Goal: Transaction & Acquisition: Purchase product/service

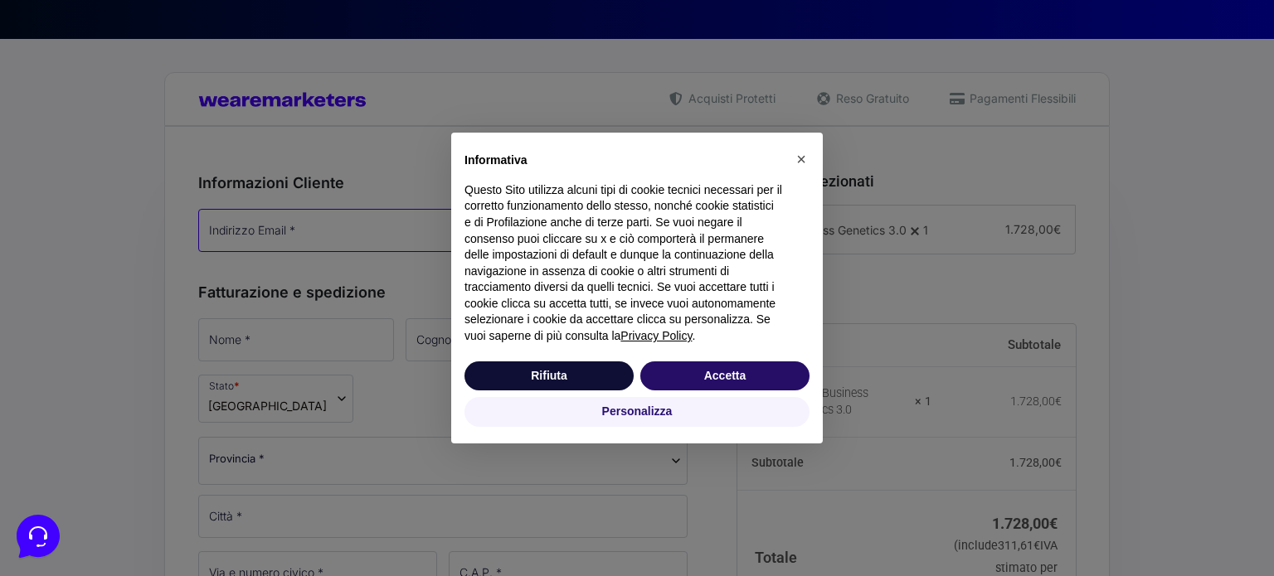
type input "[EMAIL_ADDRESS][PERSON_NAME][DOMAIN_NAME]"
click at [684, 371] on button "Accetta" at bounding box center [724, 377] width 169 height 30
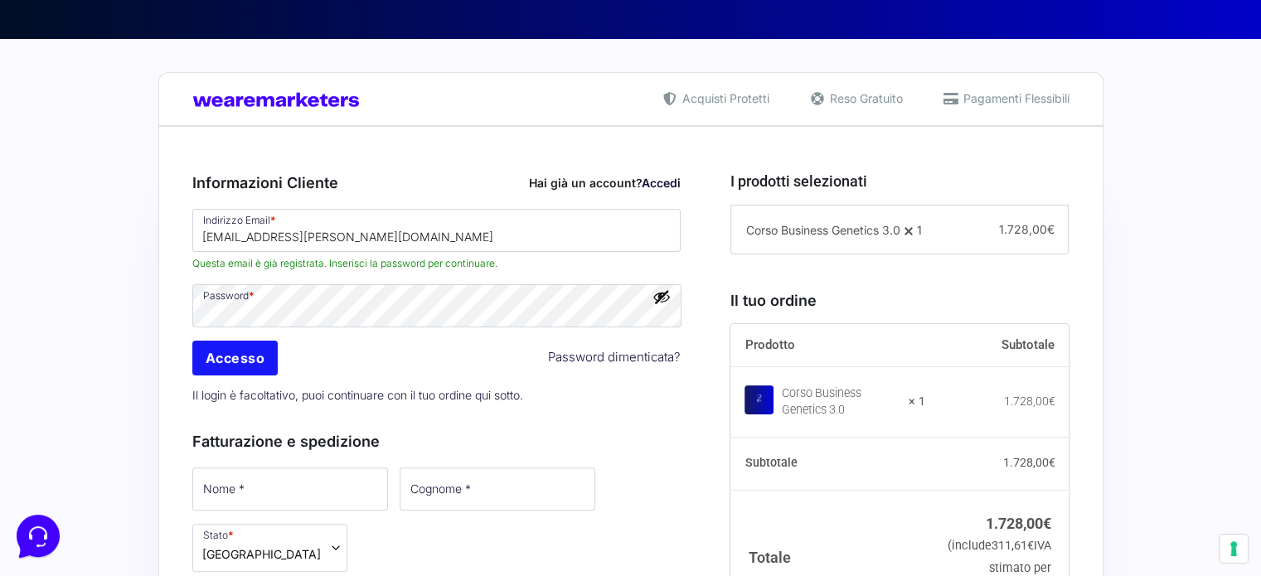
click at [252, 354] on input "Accesso" at bounding box center [235, 358] width 86 height 35
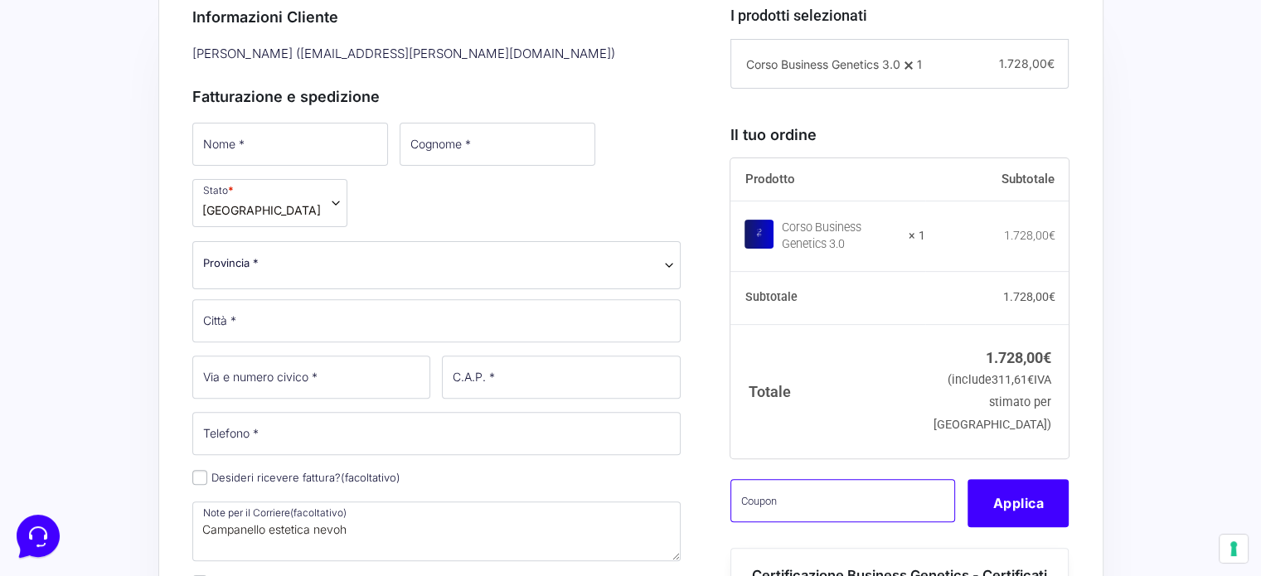
click at [862, 522] on input "text" at bounding box center [843, 500] width 225 height 43
paste input "CLIPRO200BG"
type input "CLIPRO200BG"
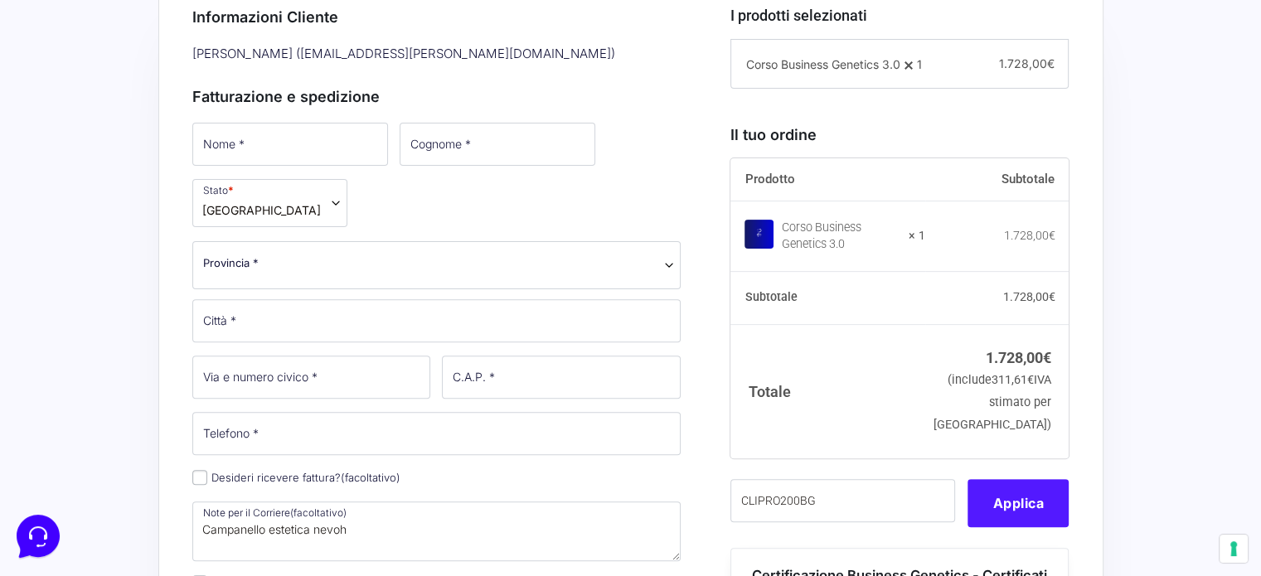
click at [1005, 527] on button "Applica" at bounding box center [1018, 503] width 101 height 48
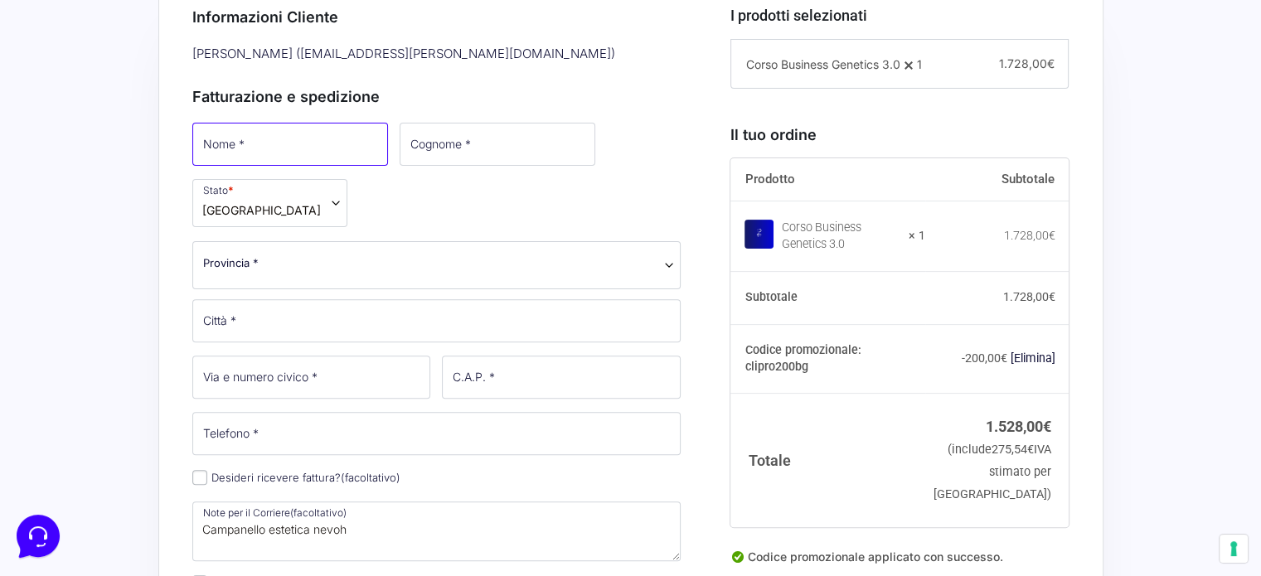
click at [255, 147] on input "Nome *" at bounding box center [290, 144] width 196 height 43
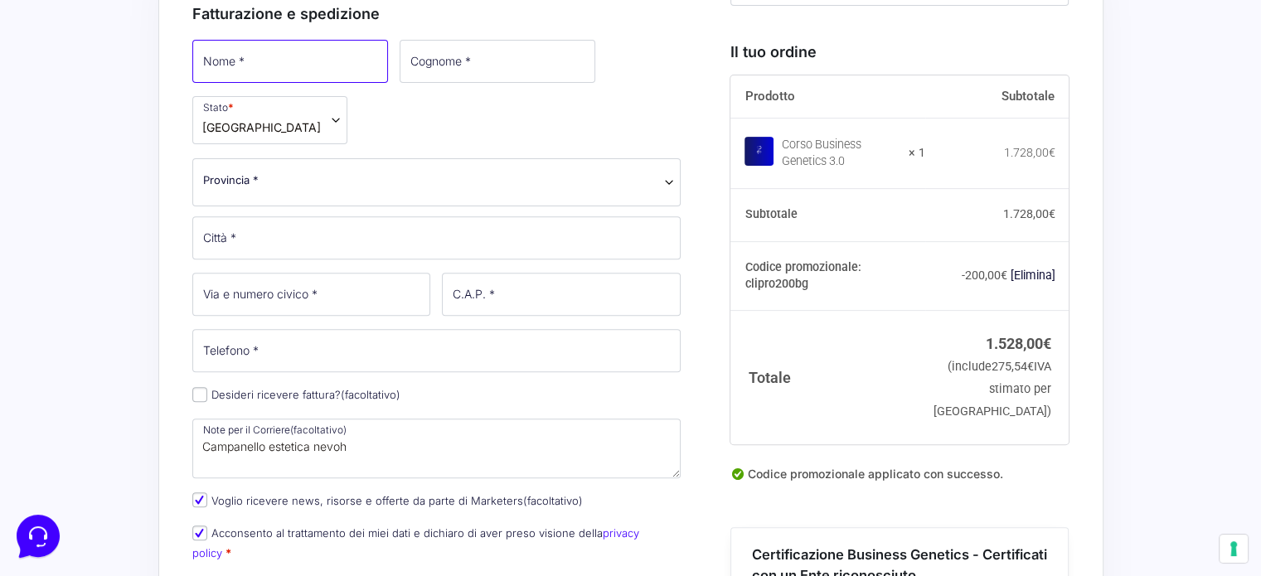
scroll to position [663, 0]
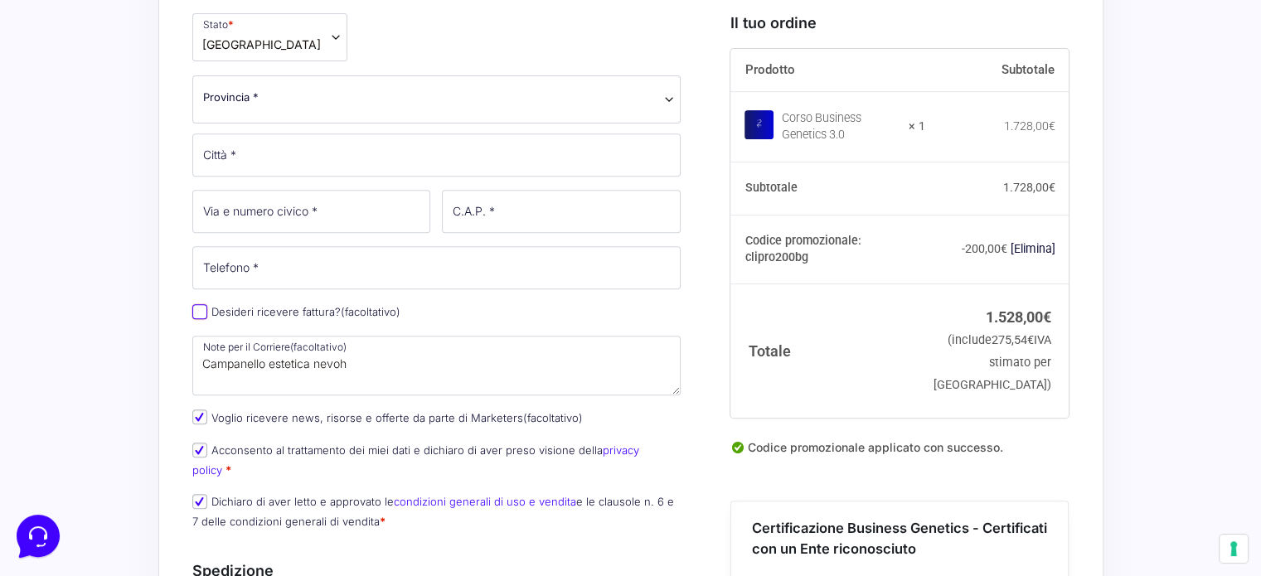
click at [196, 312] on div "Nome * Cognome * Stato * Seleziona un paese / una regione… Afghanistan Albania …" at bounding box center [437, 247] width 501 height 587
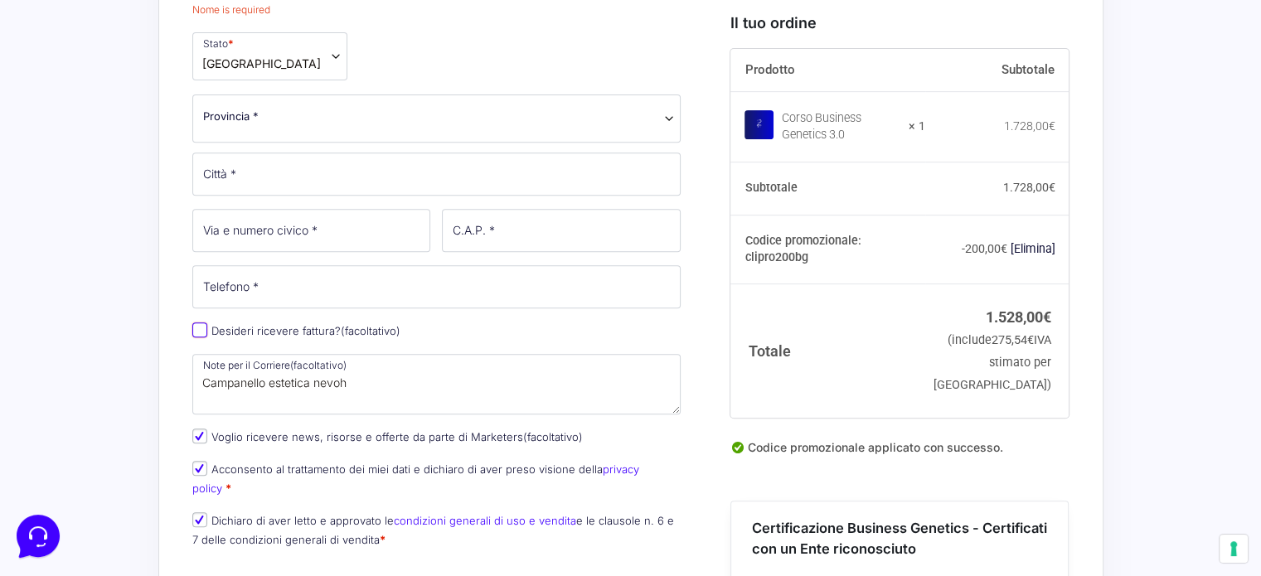
click at [202, 331] on input "Desideri ricevere fattura? (facoltativo)" at bounding box center [199, 330] width 15 height 15
checkbox input "true"
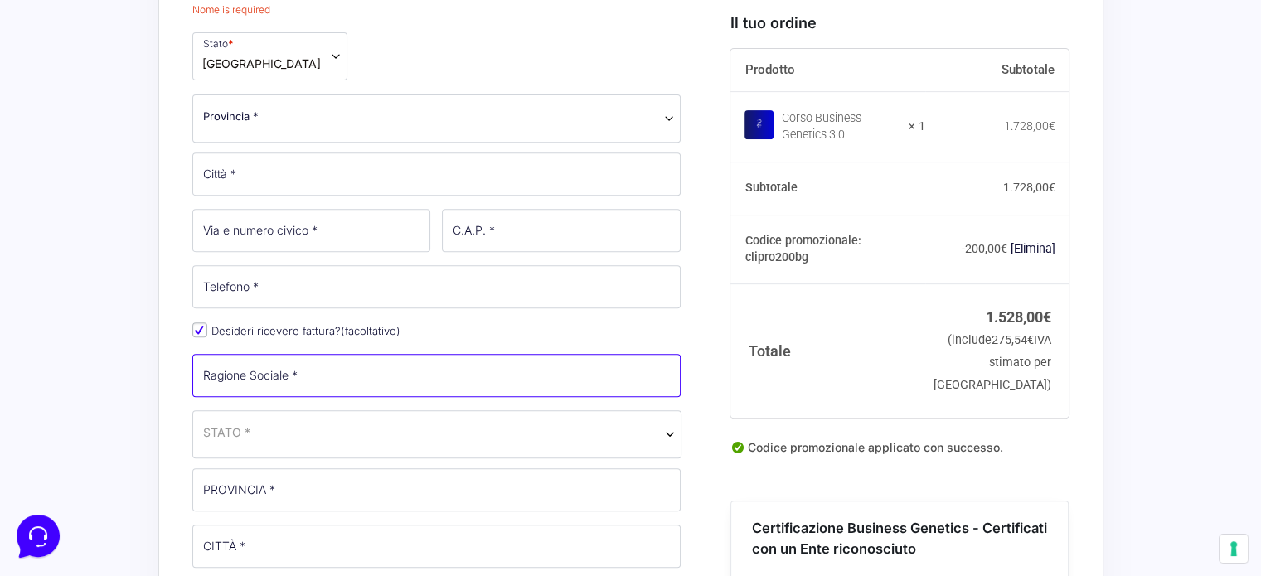
click at [323, 377] on input "Ragione Sociale *" at bounding box center [436, 375] width 489 height 43
type input "NOVA NH SRL"
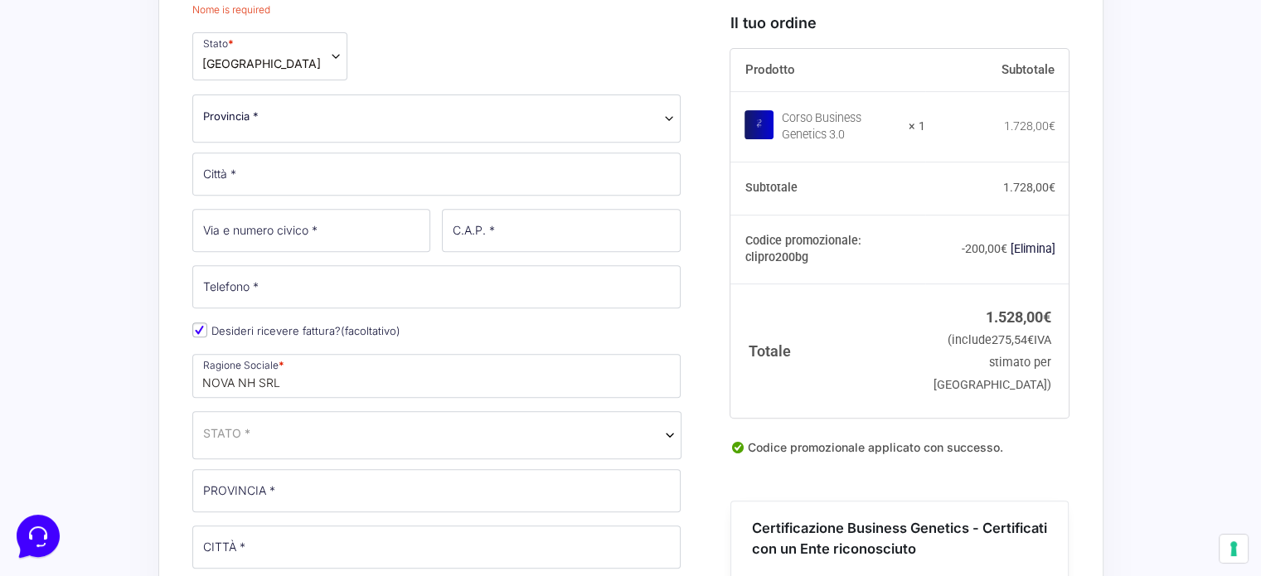
click at [328, 437] on span "STATO *" at bounding box center [437, 433] width 468 height 17
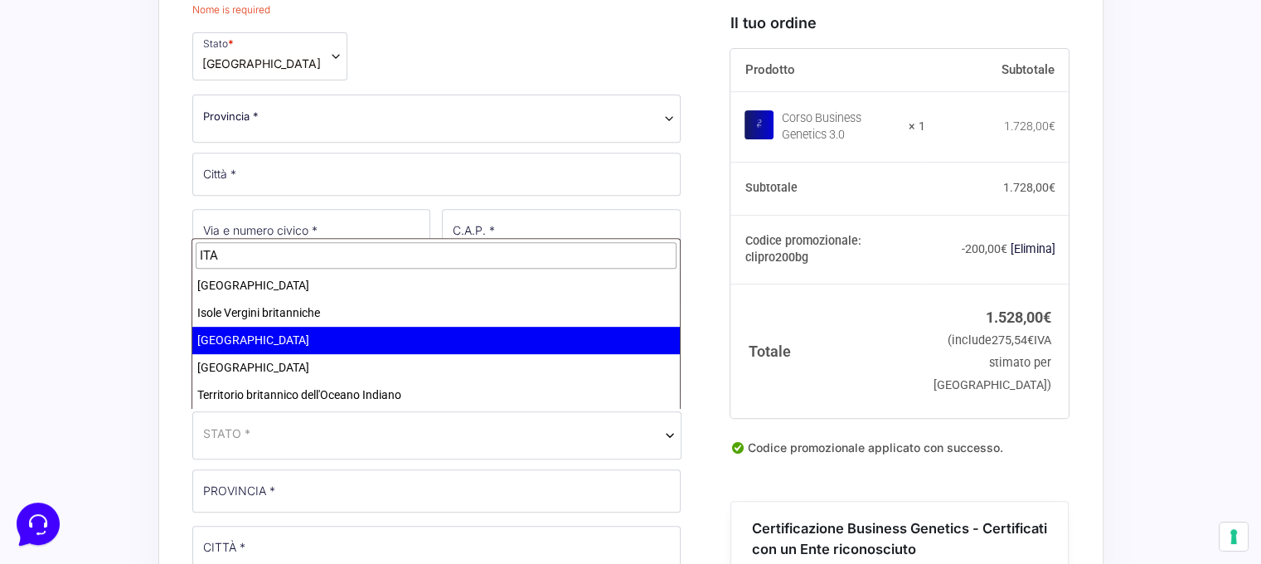
type input "ITA"
select select "IT"
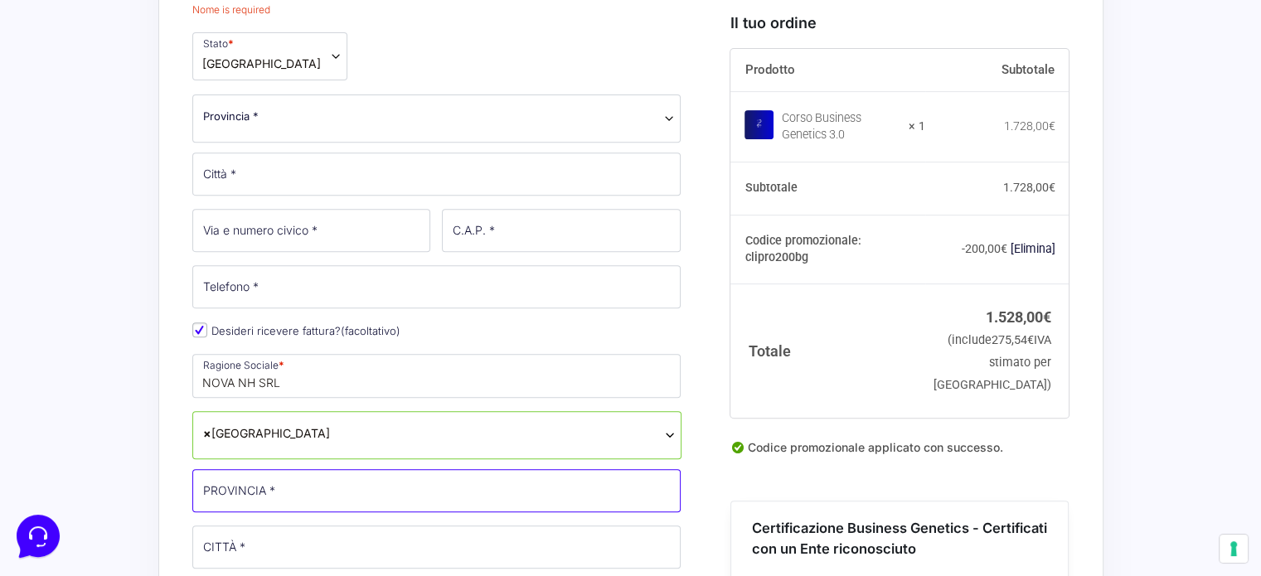
click at [282, 488] on input "PROVINCIA *" at bounding box center [436, 490] width 489 height 43
type input "PADOVA"
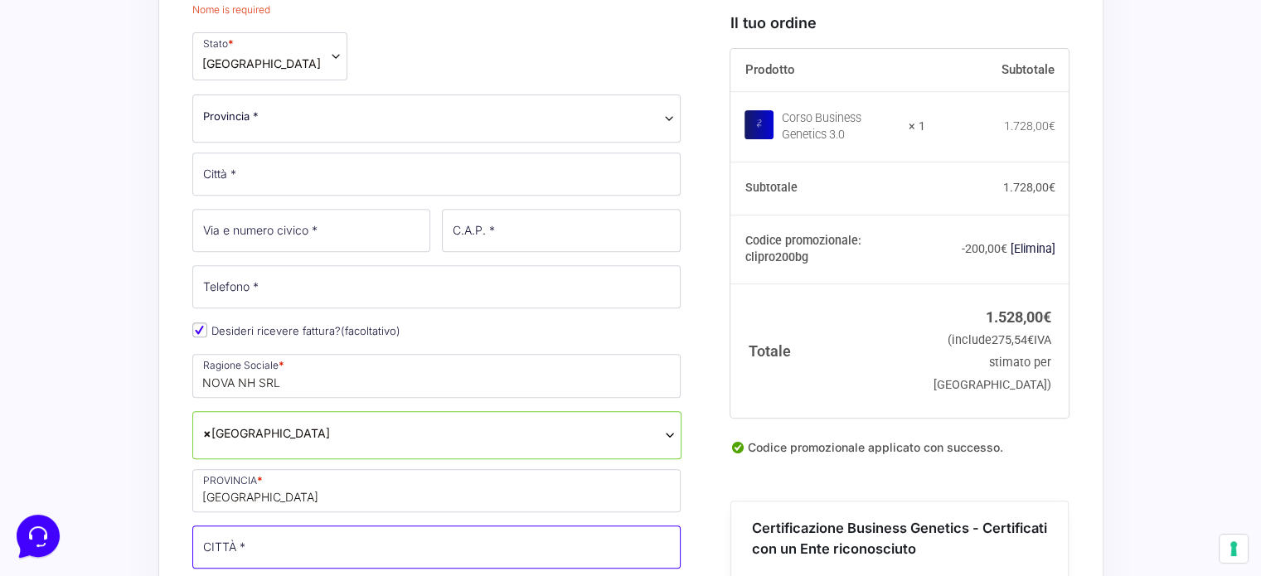
drag, startPoint x: 295, startPoint y: 548, endPoint x: 291, endPoint y: 539, distance: 10.0
click at [297, 549] on input "CITTÀ *" at bounding box center [436, 547] width 489 height 43
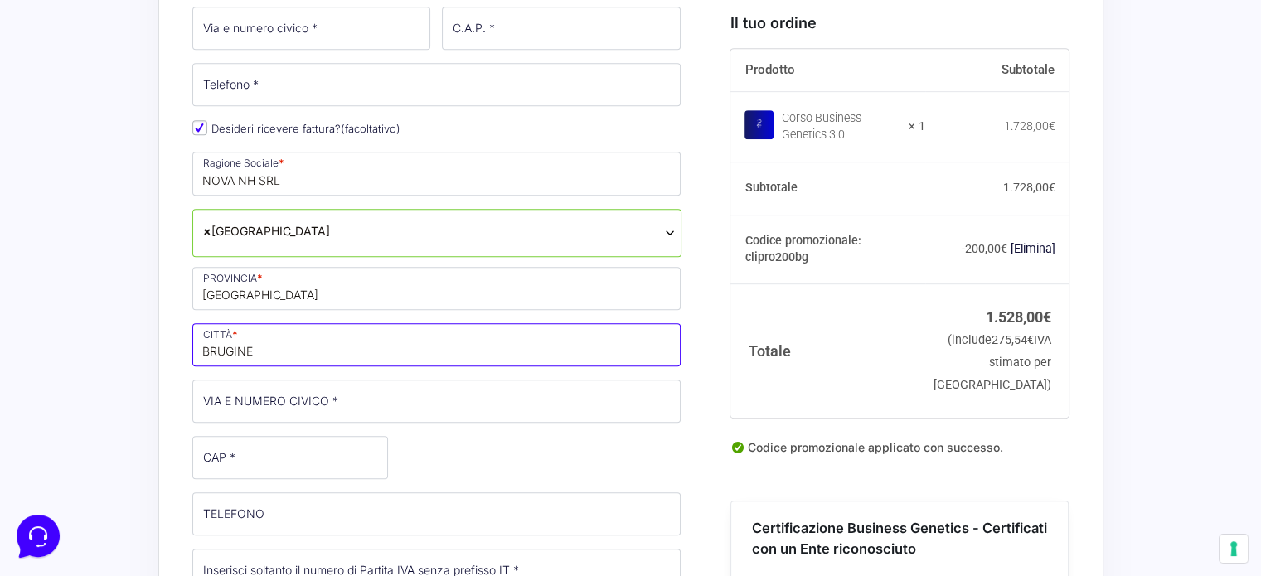
scroll to position [912, 0]
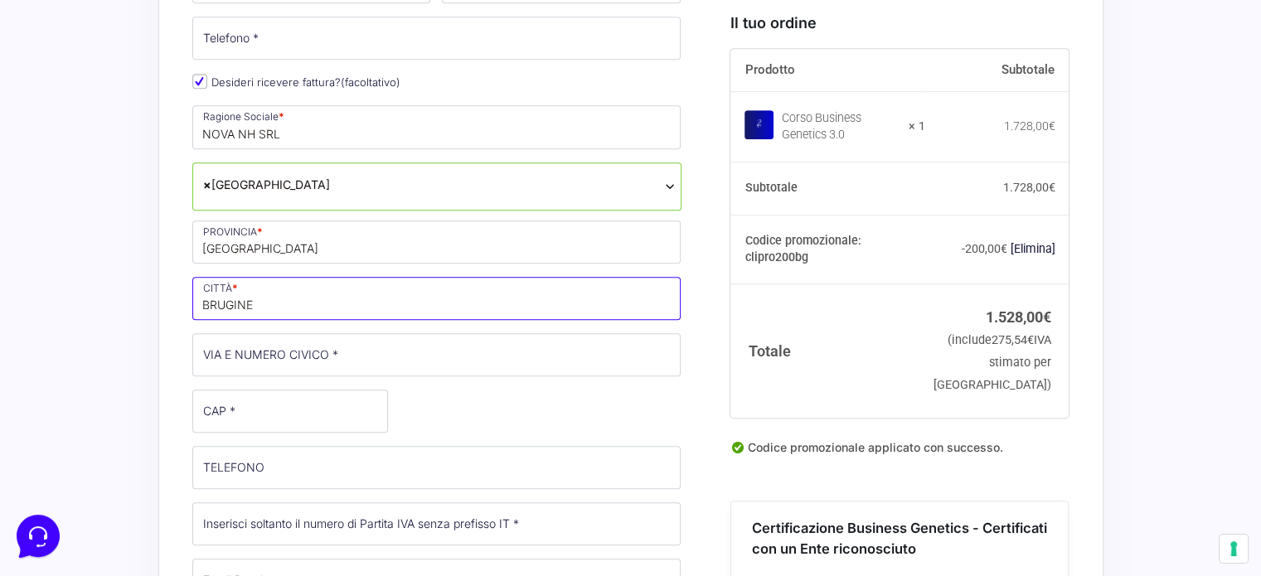
type input "BRUGINE"
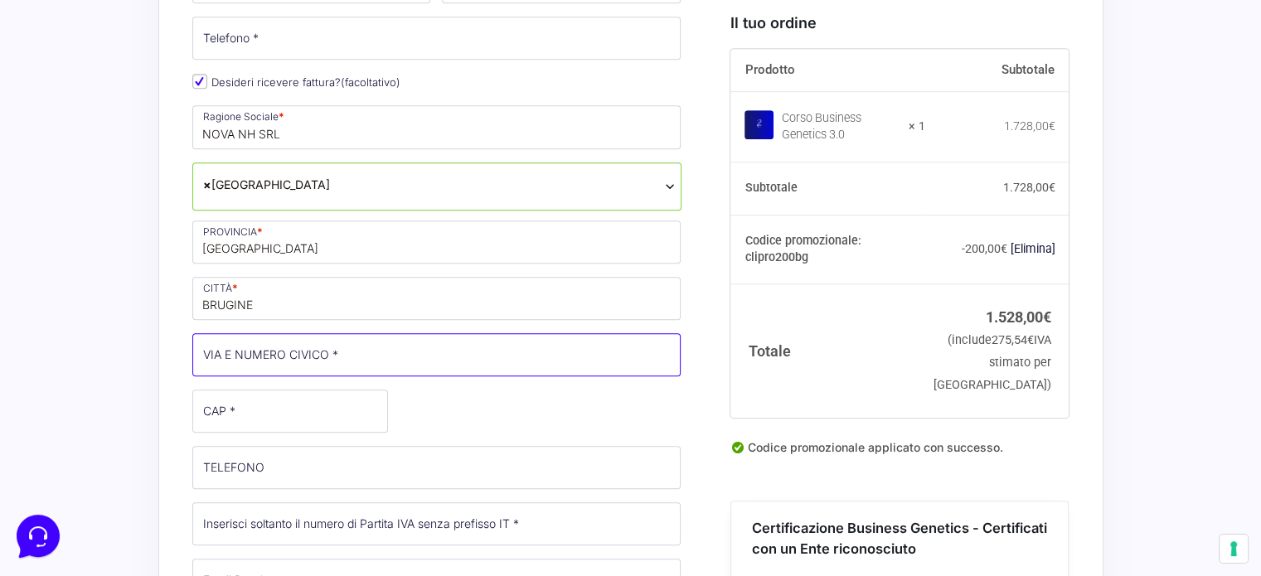
click at [299, 348] on input "VIA E NUMERO CIVICO *" at bounding box center [436, 354] width 489 height 43
type input "VIA ROMA 37"
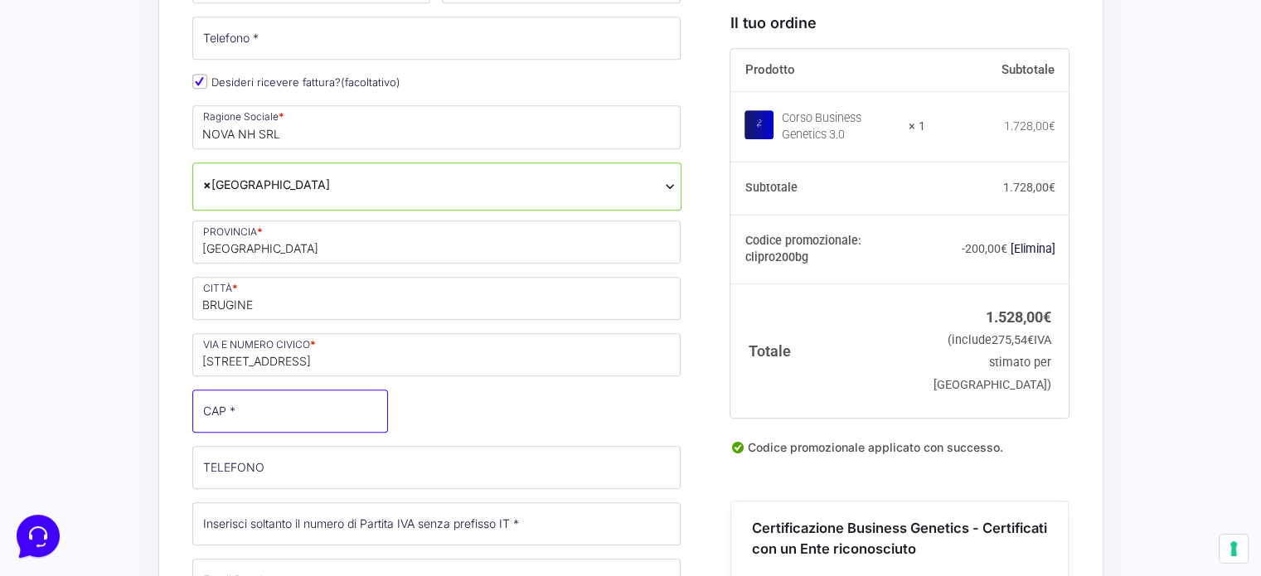
click at [290, 401] on input "CAP *" at bounding box center [290, 411] width 196 height 43
type input "35020"
click at [265, 465] on input "TELEFONO (facoltativo)" at bounding box center [436, 467] width 489 height 43
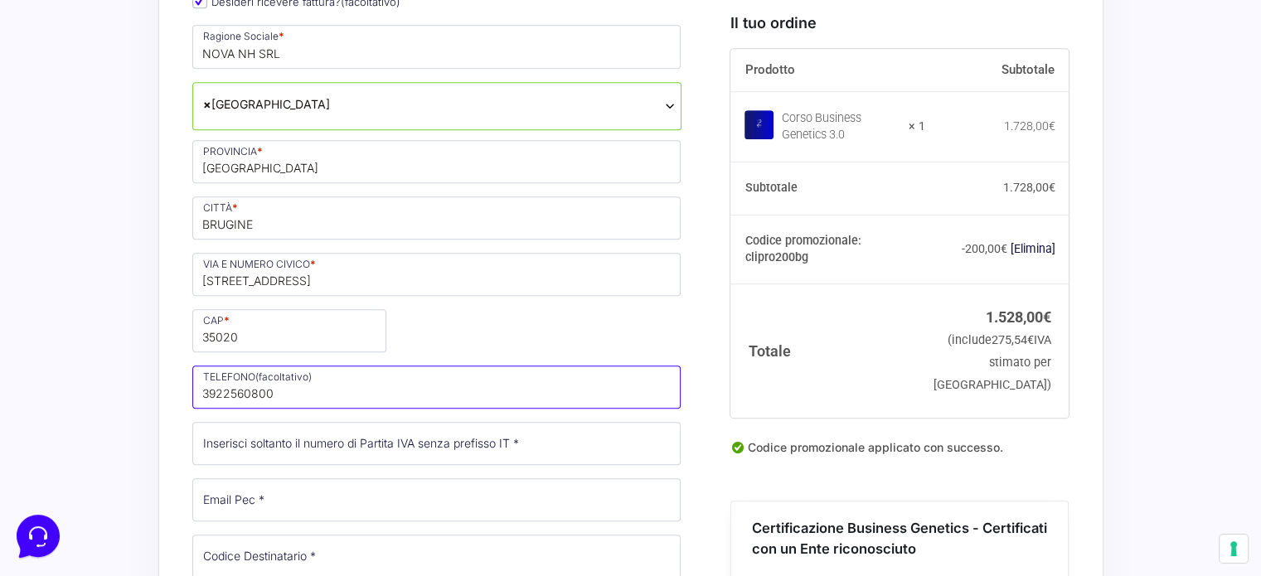
scroll to position [1078, 0]
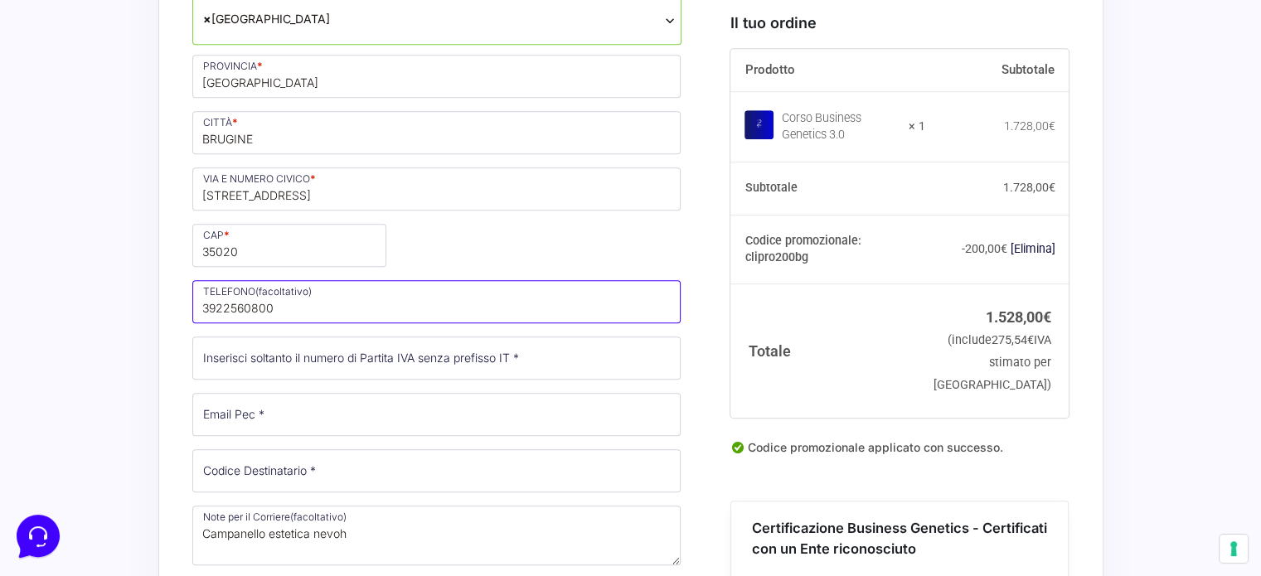
type input "3922560800"
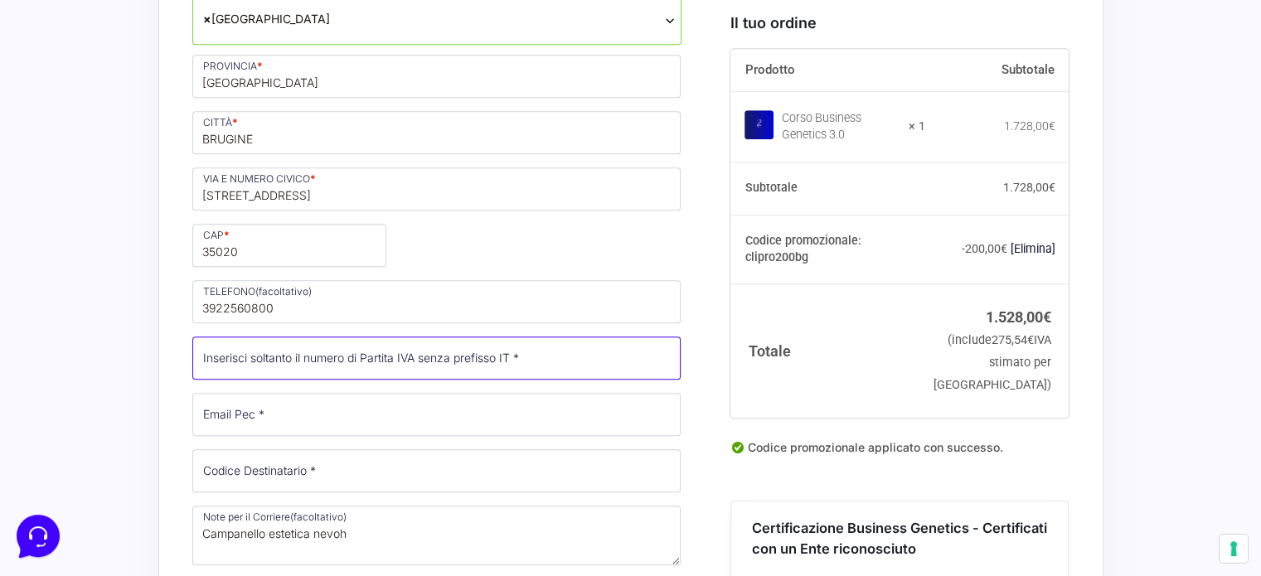
click at [461, 356] on input "Partita Iva *" at bounding box center [436, 358] width 489 height 43
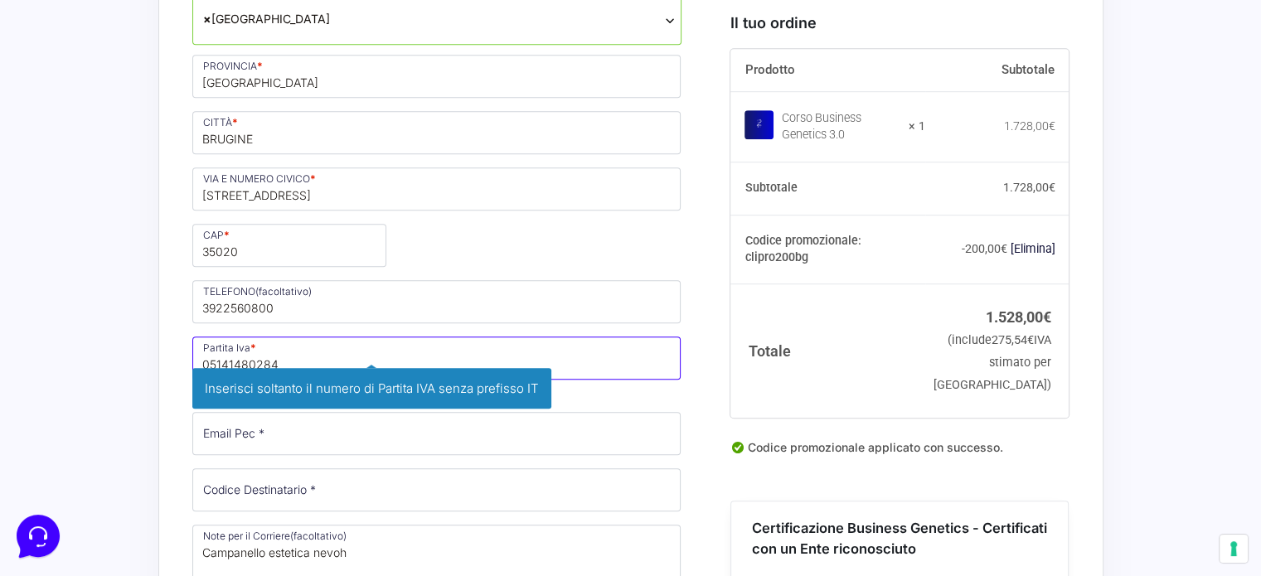
type input "05141480284"
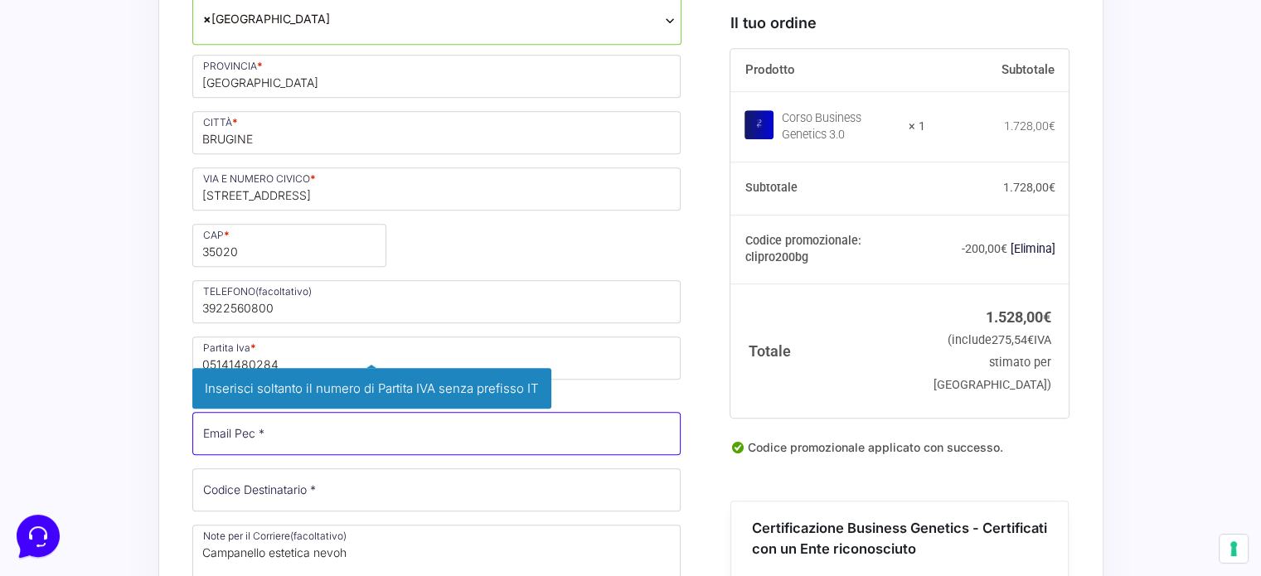
drag, startPoint x: 268, startPoint y: 444, endPoint x: 275, endPoint y: 439, distance: 9.0
click at [271, 442] on input "Email Pec *" at bounding box center [436, 433] width 489 height 43
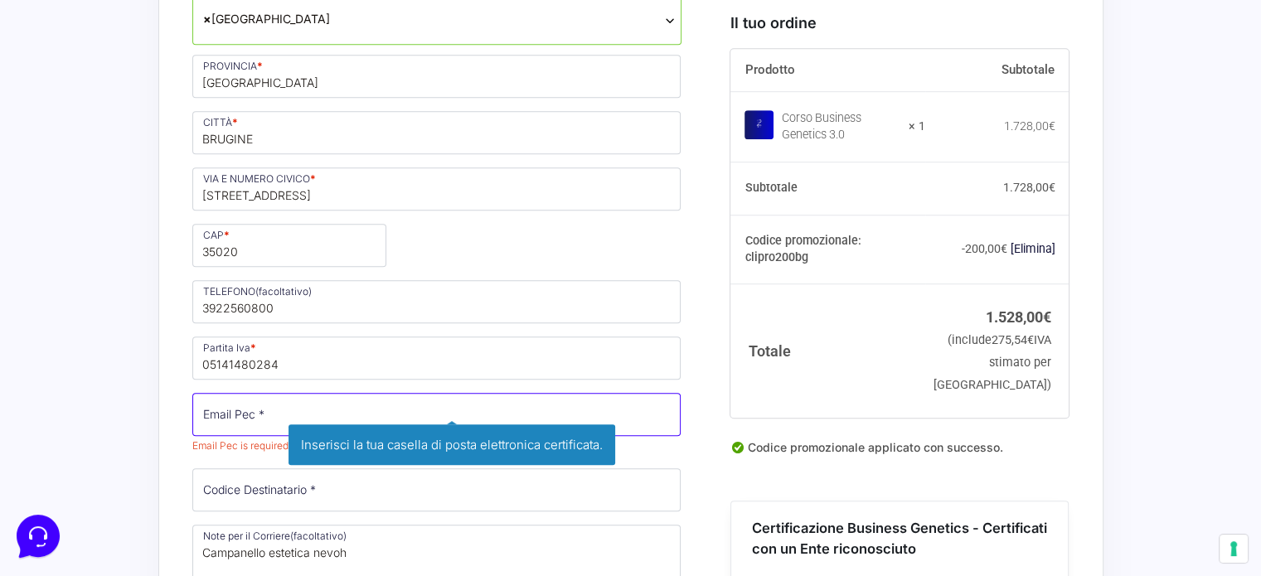
type input "M"
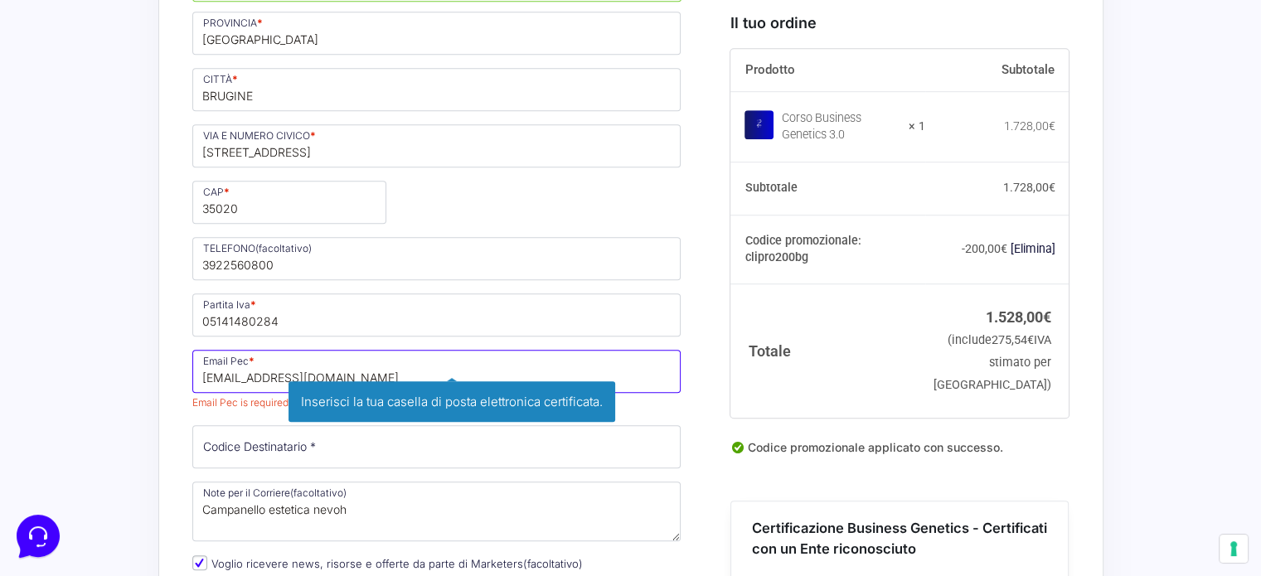
scroll to position [1161, 0]
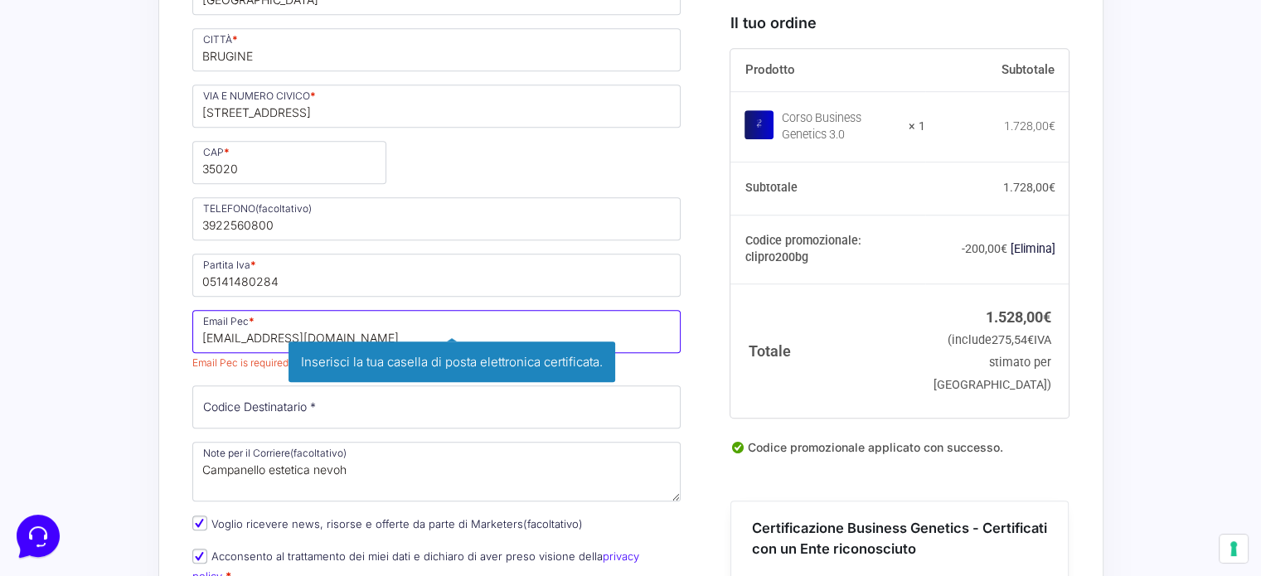
type input "NOVANH@PEC.IT"
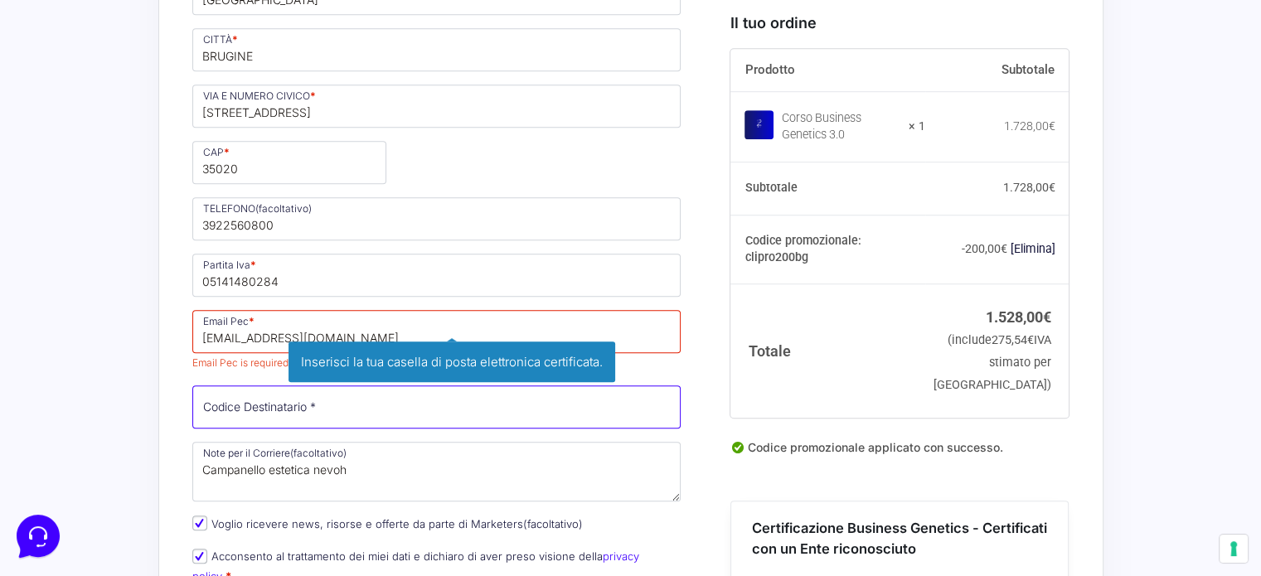
click at [259, 405] on div "Nome * Nome is required Cognome * Stato * Seleziona un paese / una regione… Afg…" at bounding box center [437, 52] width 501 height 1191
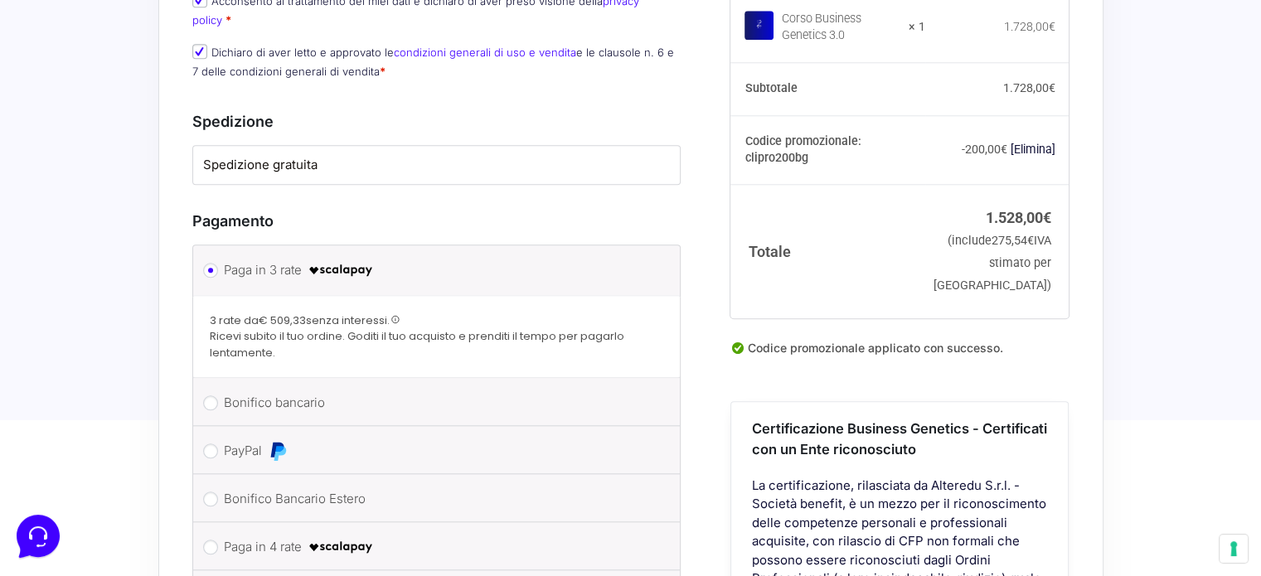
scroll to position [1741, 0]
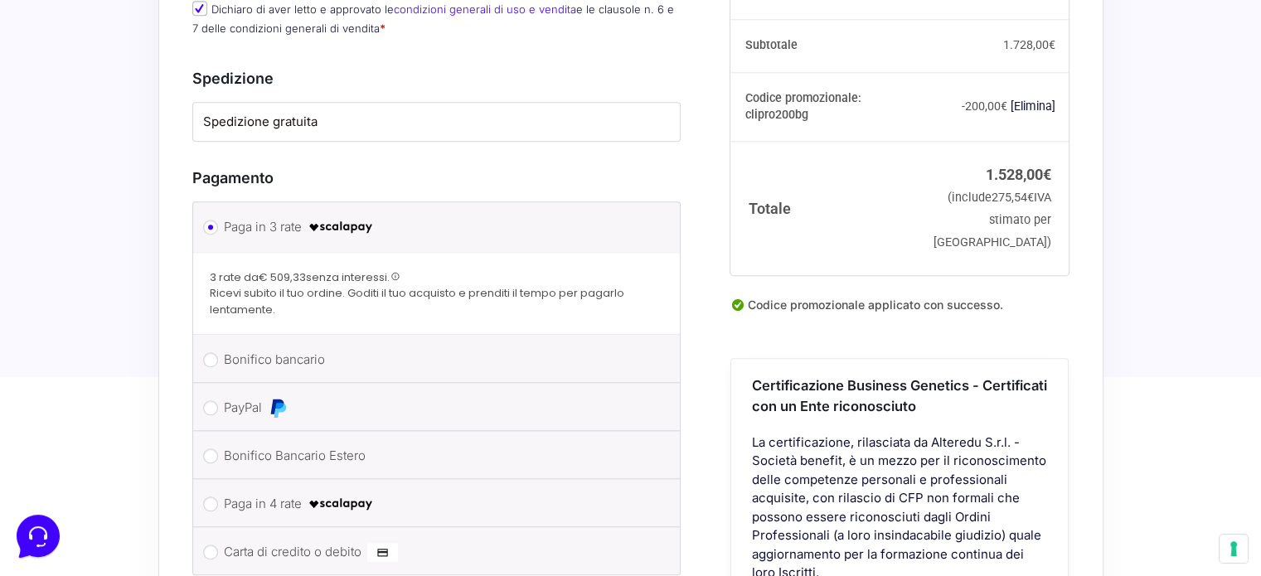
type input "USAL8PV"
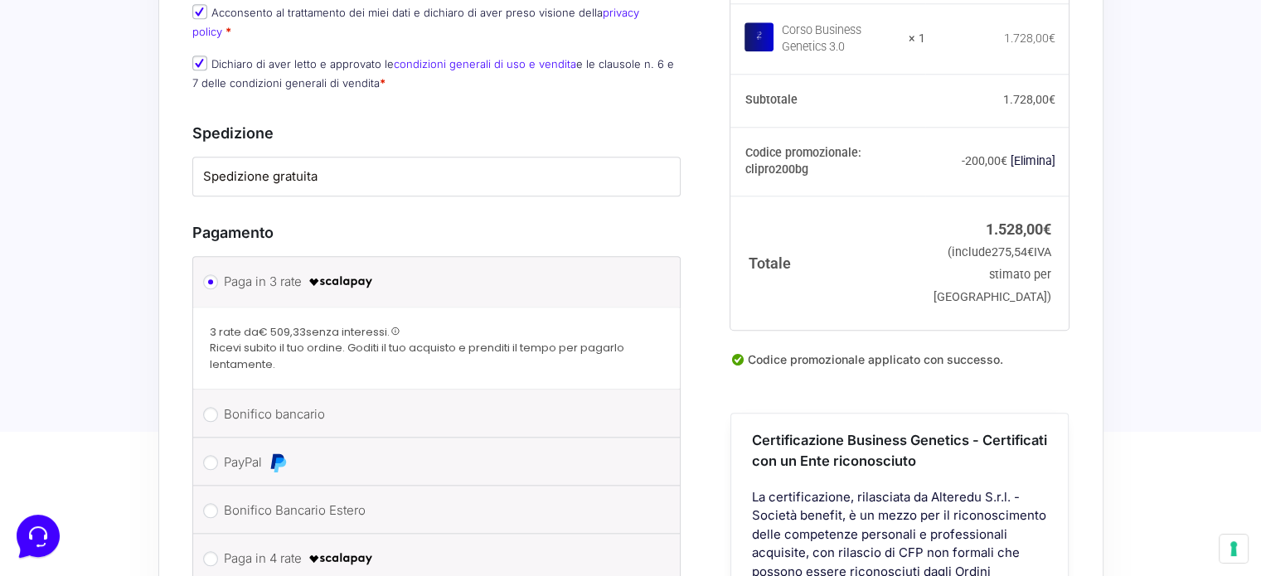
click at [213, 479] on ul "Paga in 3 rate Bonifico bancario Effettua il pagamento con questi dati. IBAN: I…" at bounding box center [436, 443] width 489 height 375
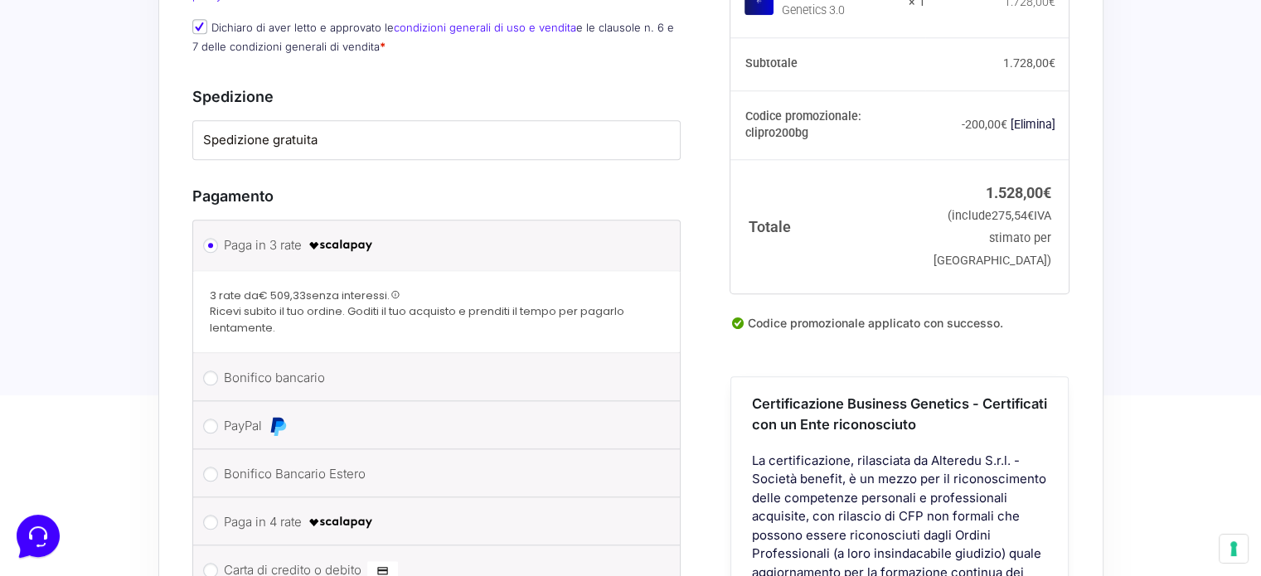
scroll to position [1824, 0]
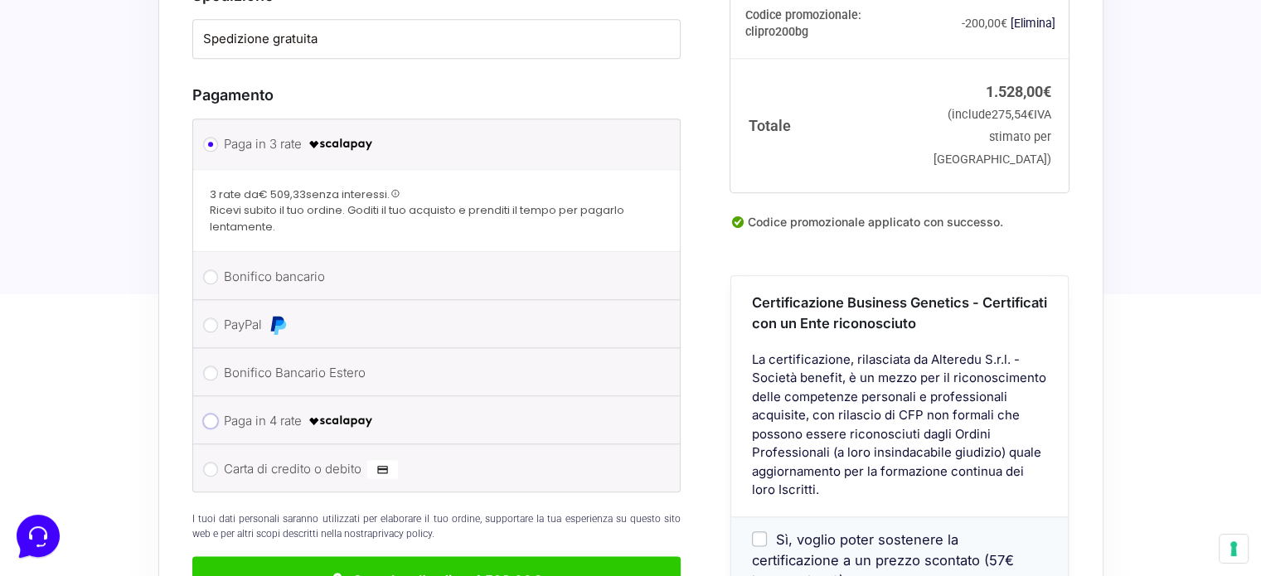
click at [208, 414] on input "Paga in 4 rate" at bounding box center [210, 421] width 15 height 15
radio input "true"
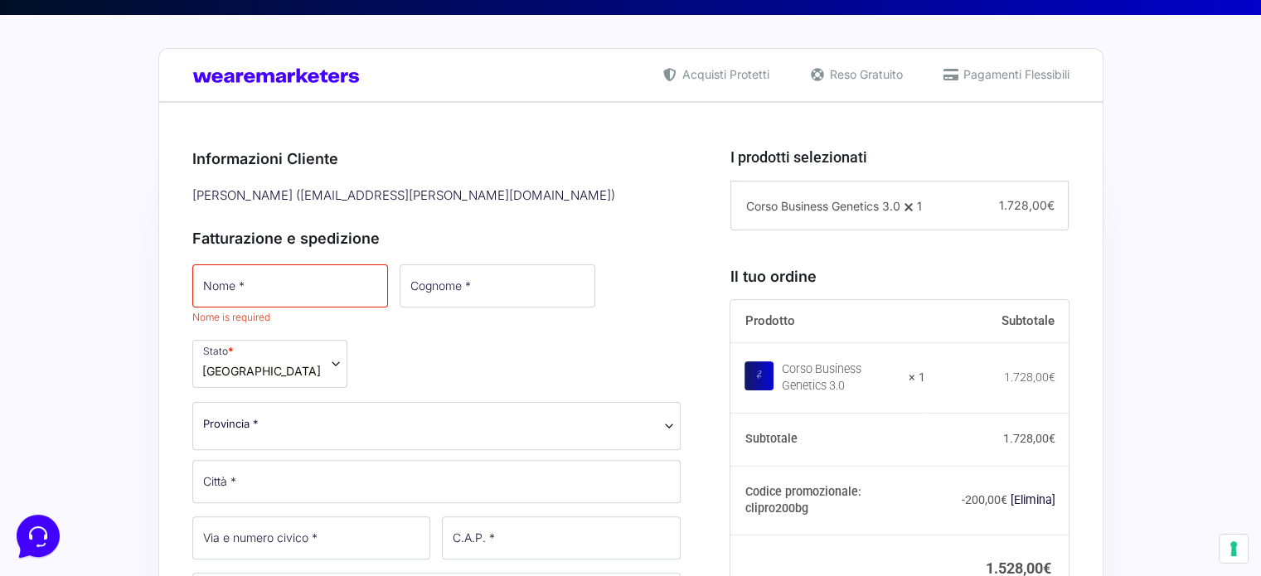
scroll to position [332, 0]
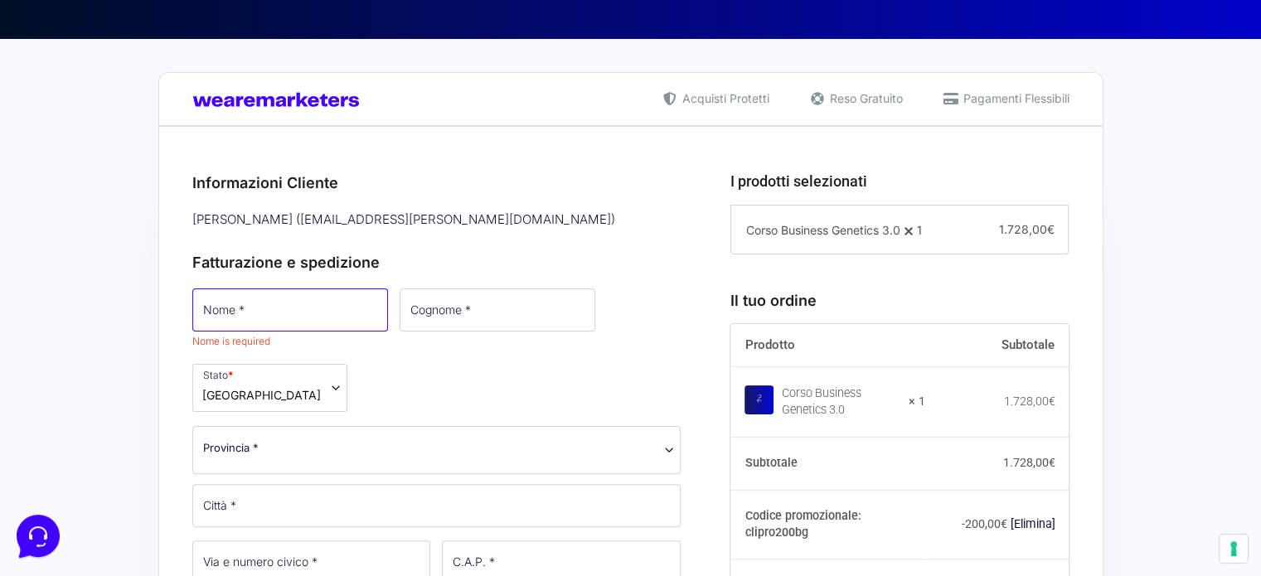
click at [256, 321] on input "Nome *" at bounding box center [290, 310] width 196 height 43
type input "LORENZA"
click at [432, 311] on input "Cognome *" at bounding box center [496, 310] width 196 height 43
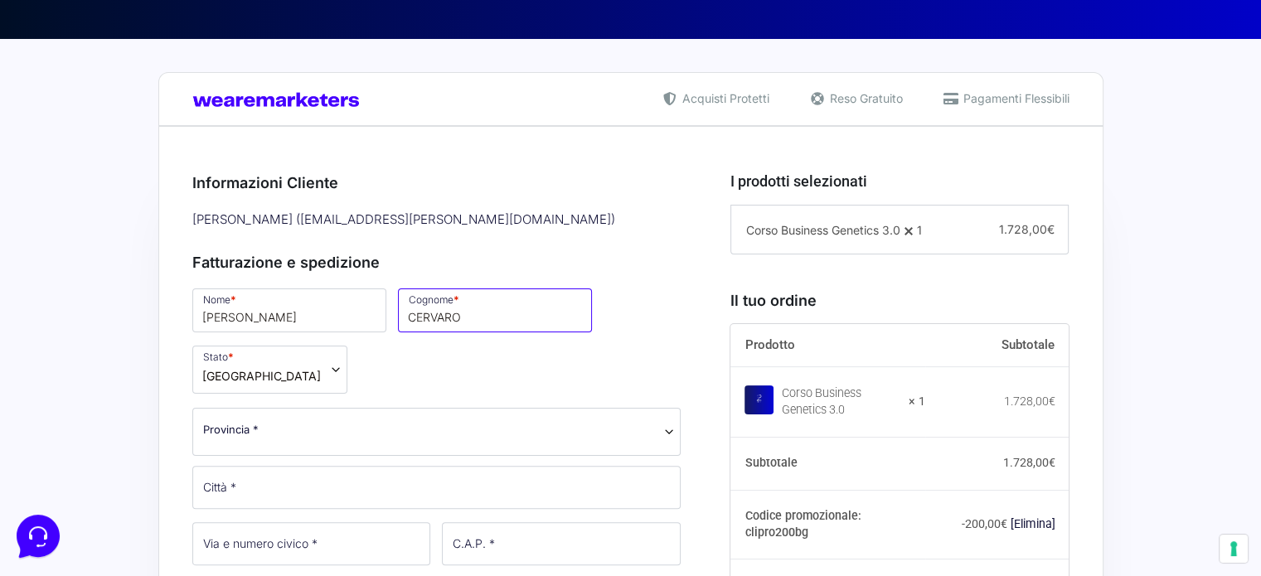
type input "CERVARO"
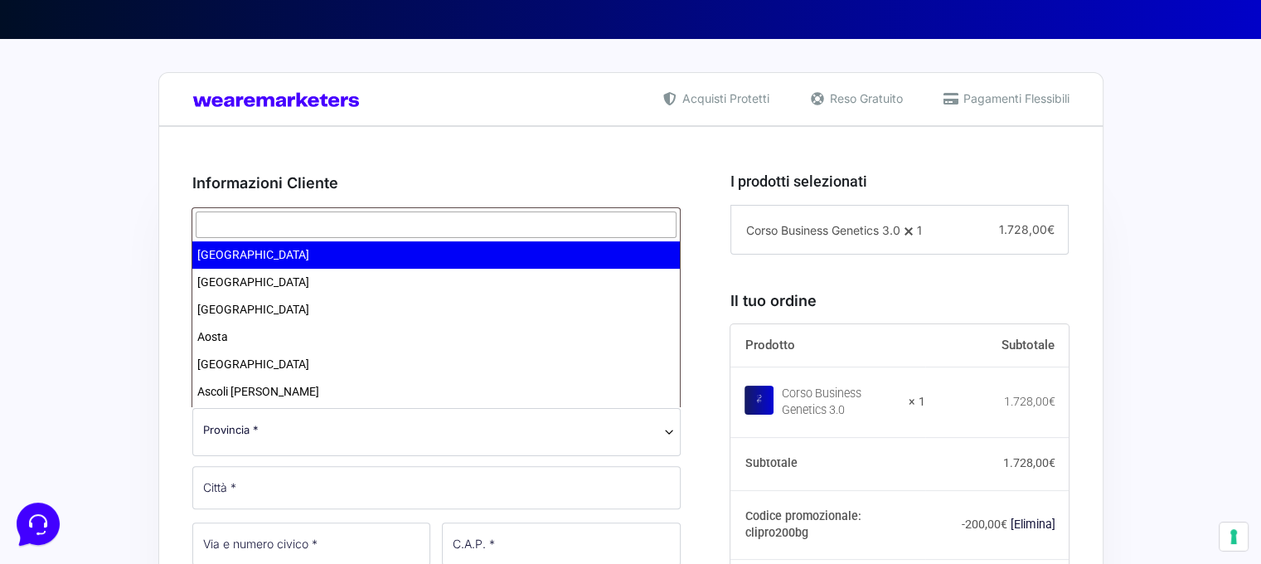
click at [280, 434] on span "Provincia *" at bounding box center [437, 429] width 468 height 17
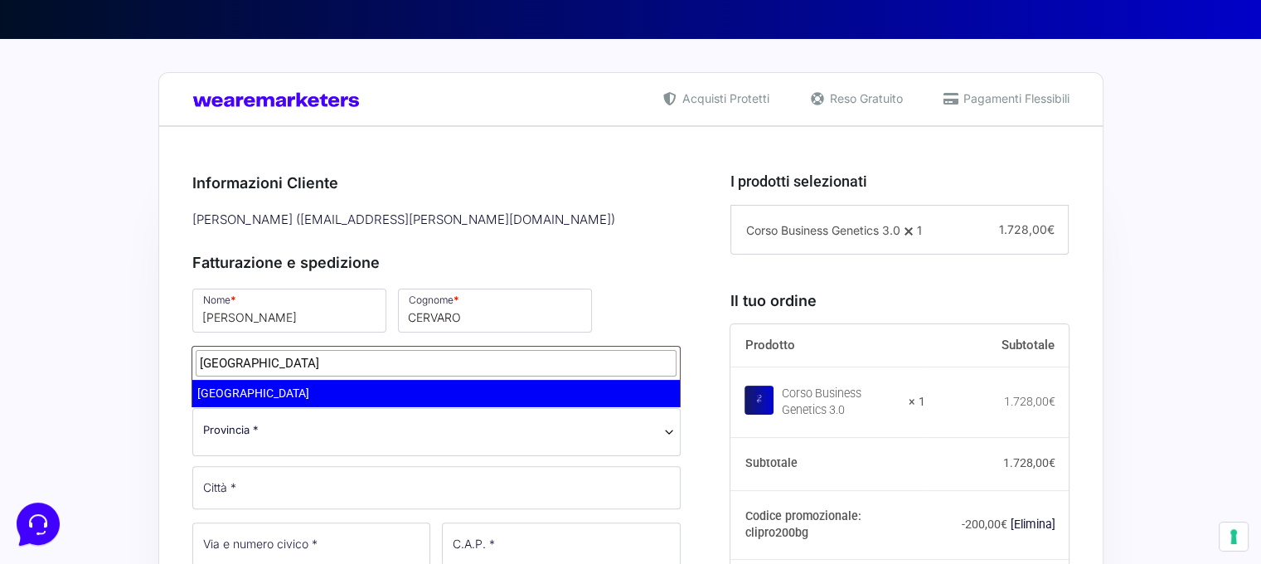
type input "PADOVA"
select select "PD"
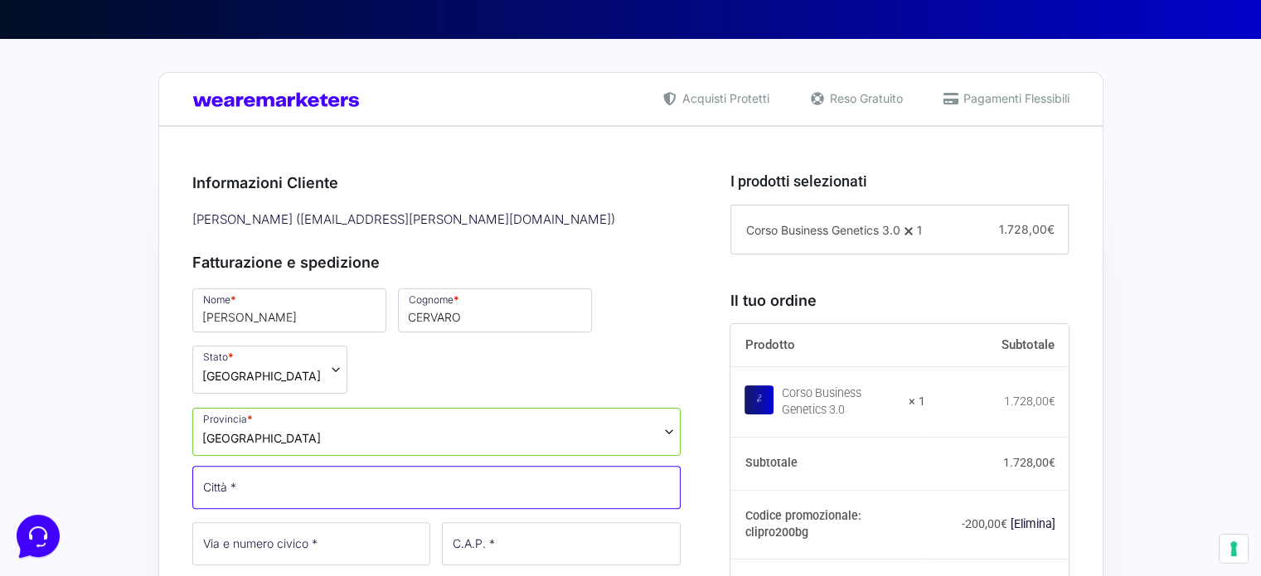
click at [278, 485] on input "Città *" at bounding box center [436, 487] width 489 height 43
type input "SANT'ANGELO DI PIOVE DI SACCO"
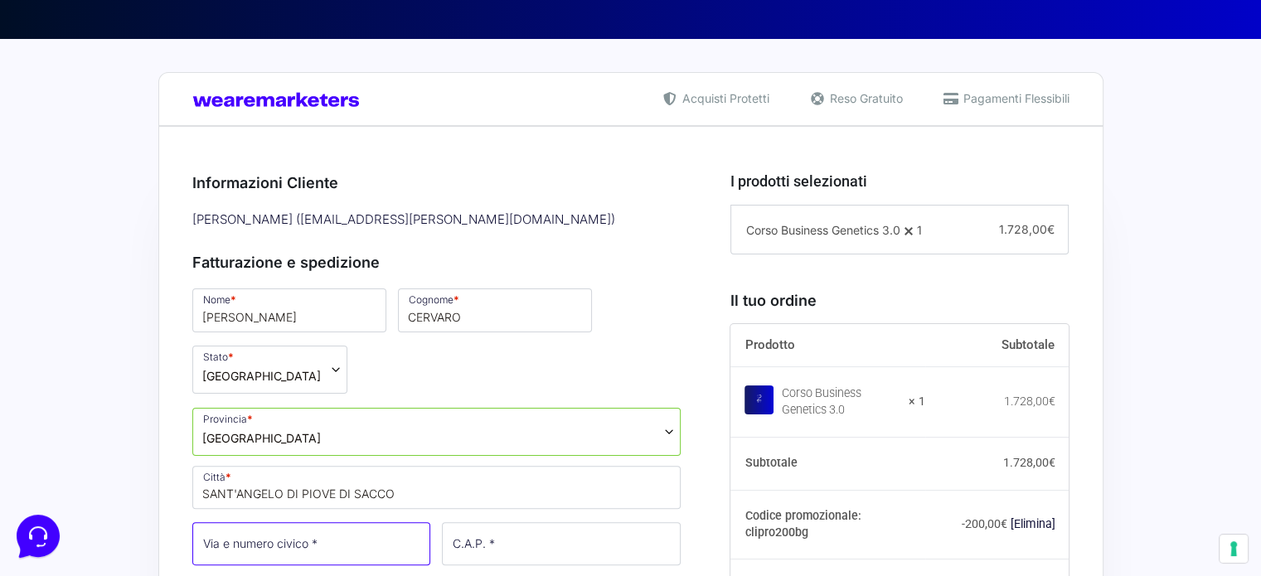
click at [262, 546] on input "Via e numero civico *" at bounding box center [311, 543] width 239 height 43
type input "VIALE LEONARDO DA VINCI 1"
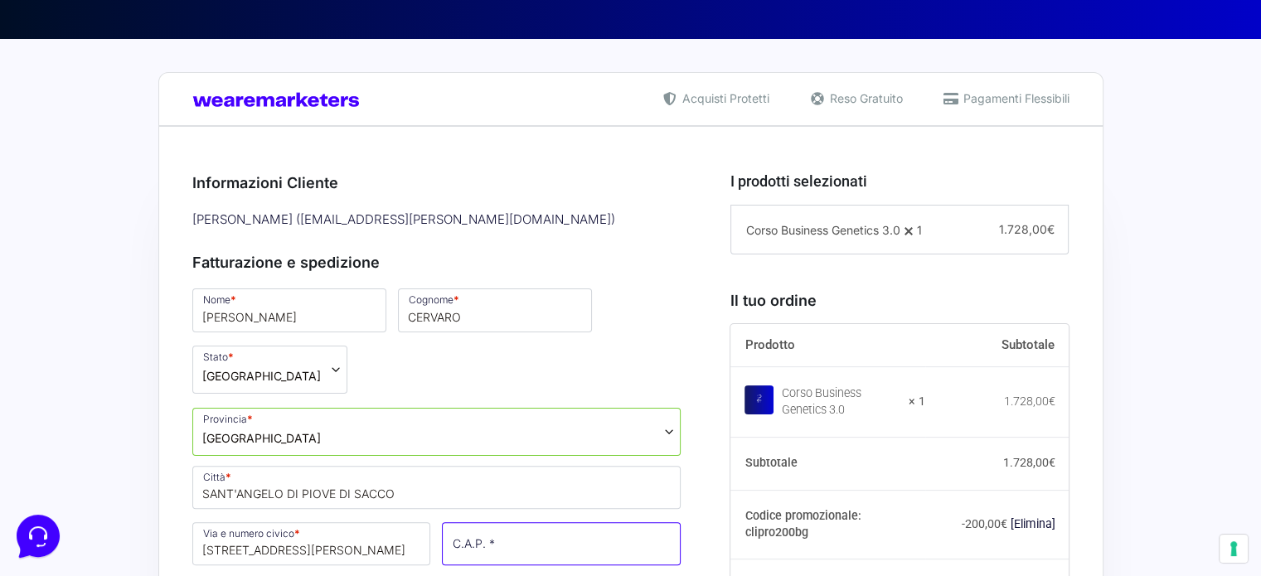
click at [536, 546] on input "C.A.P. *" at bounding box center [561, 543] width 239 height 43
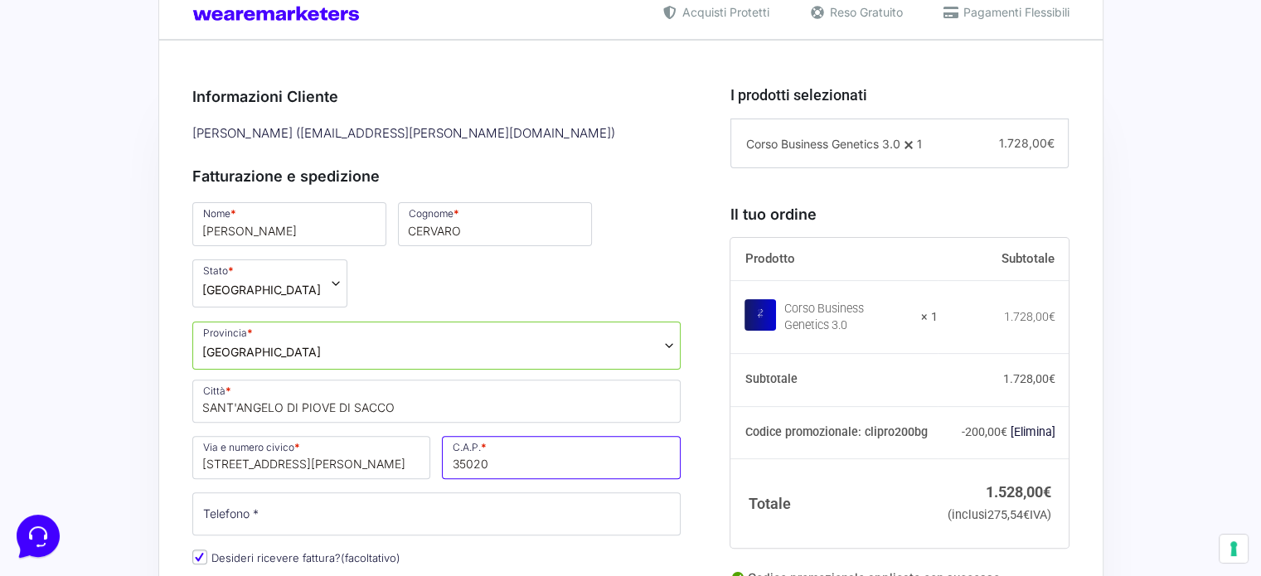
scroll to position [498, 0]
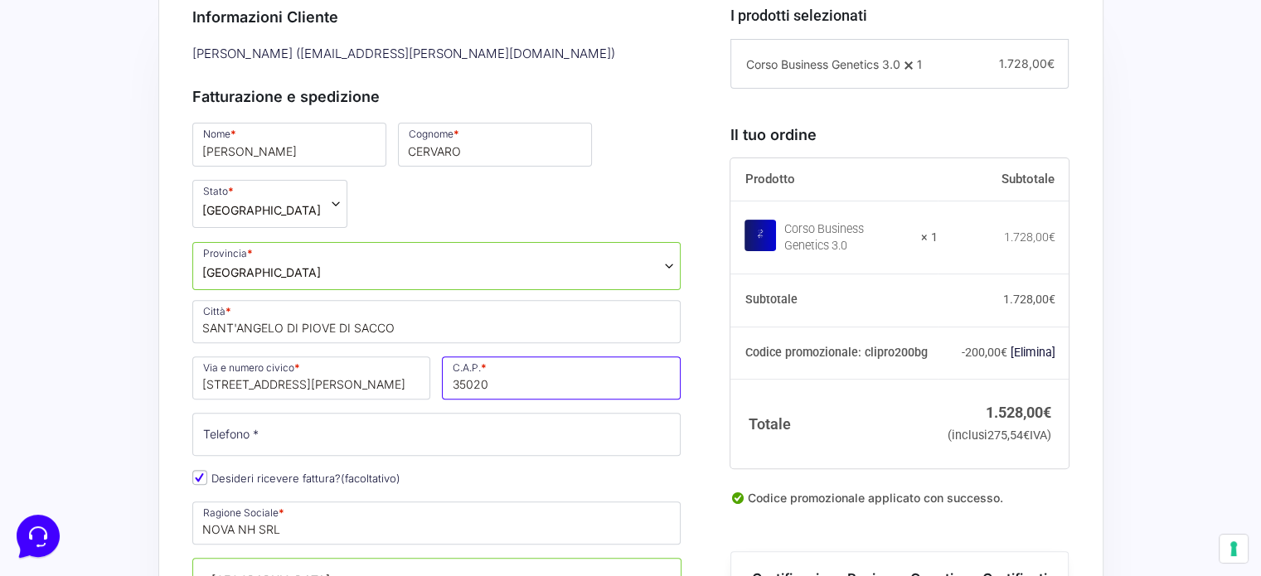
type input "35020"
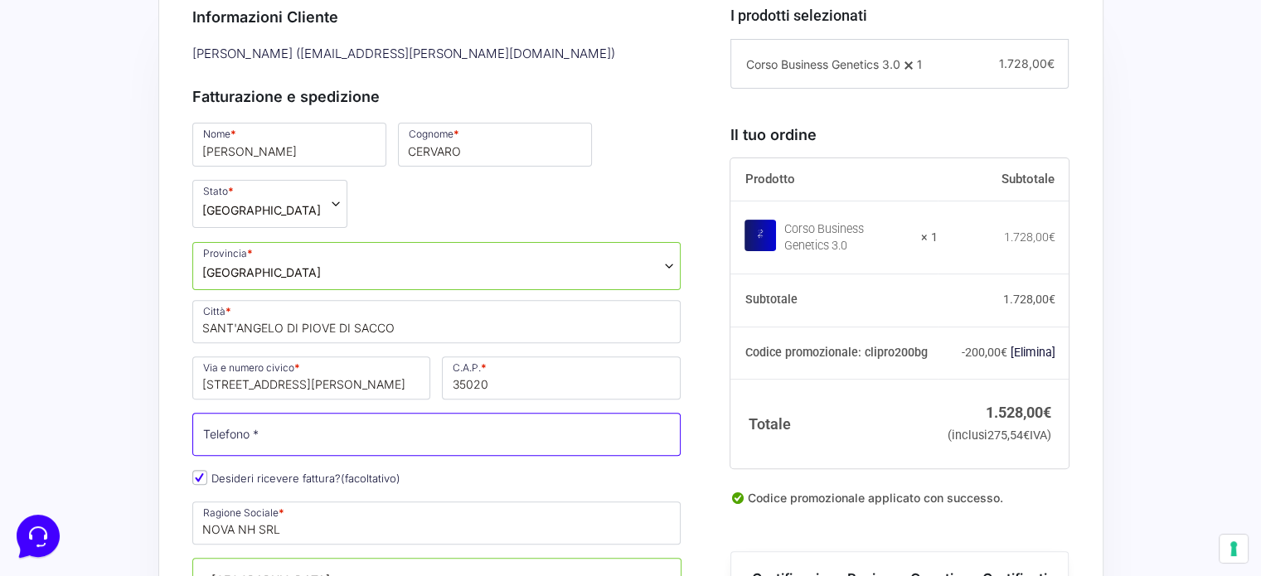
click at [430, 430] on input "Telefono *" at bounding box center [436, 434] width 489 height 43
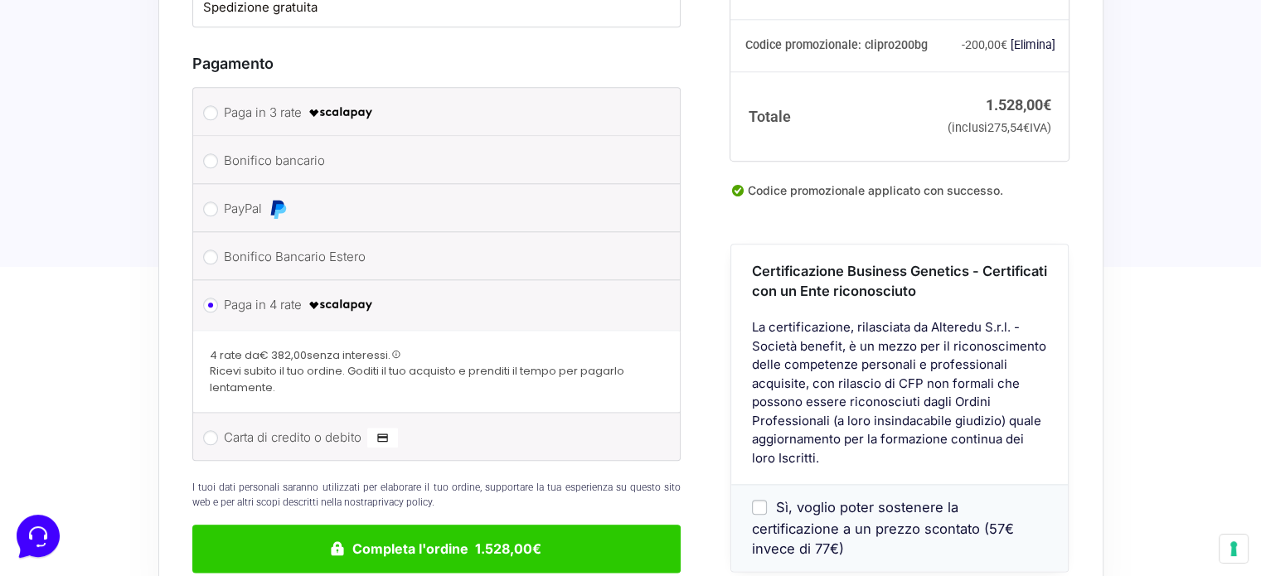
scroll to position [1835, 0]
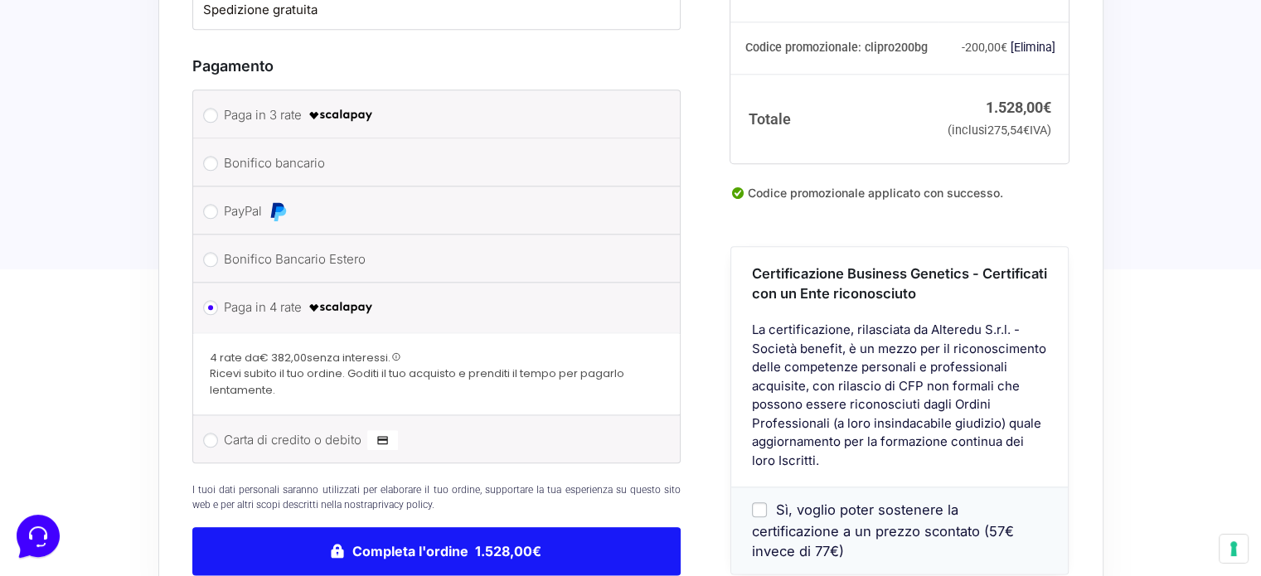
type input "3922560800"
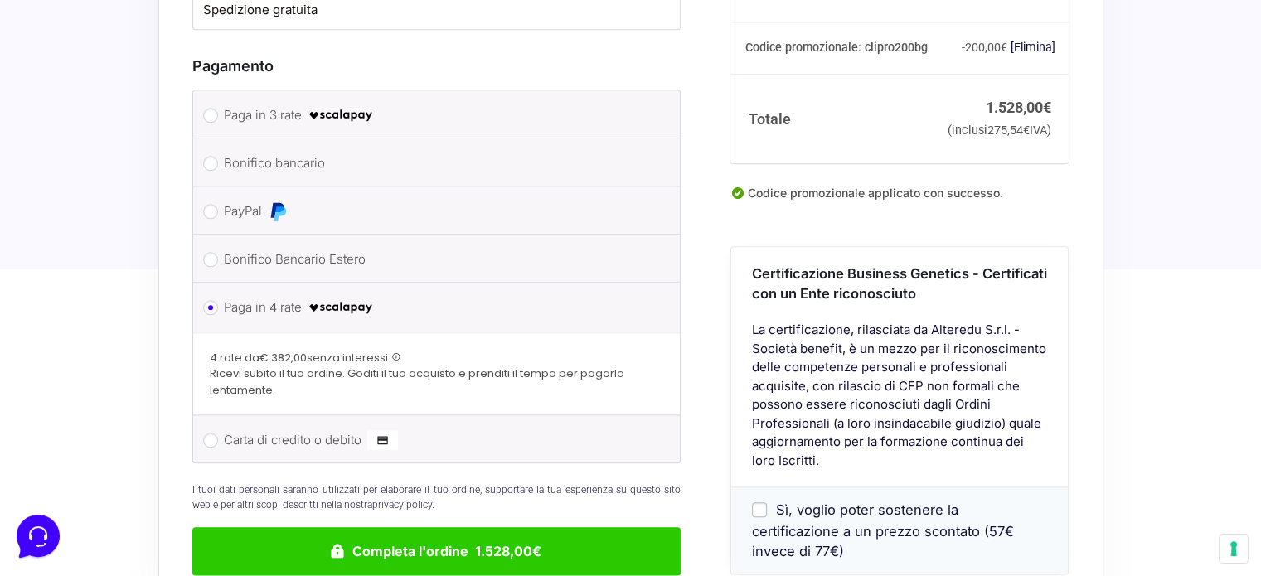
drag, startPoint x: 429, startPoint y: 529, endPoint x: 133, endPoint y: 401, distance: 322.7
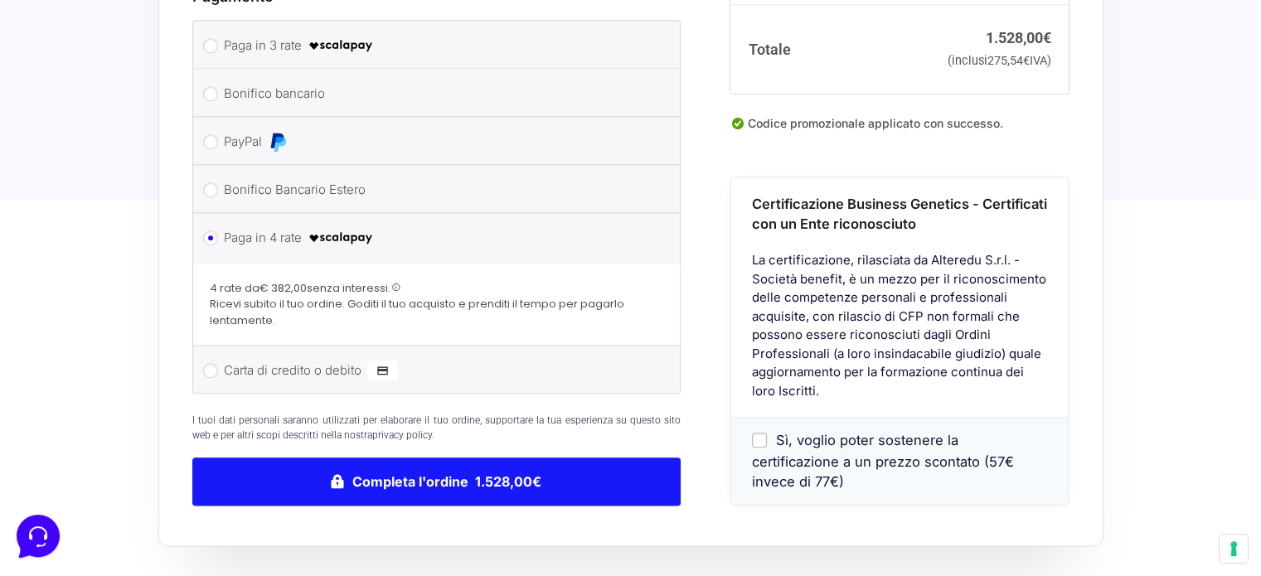
scroll to position [1918, 0]
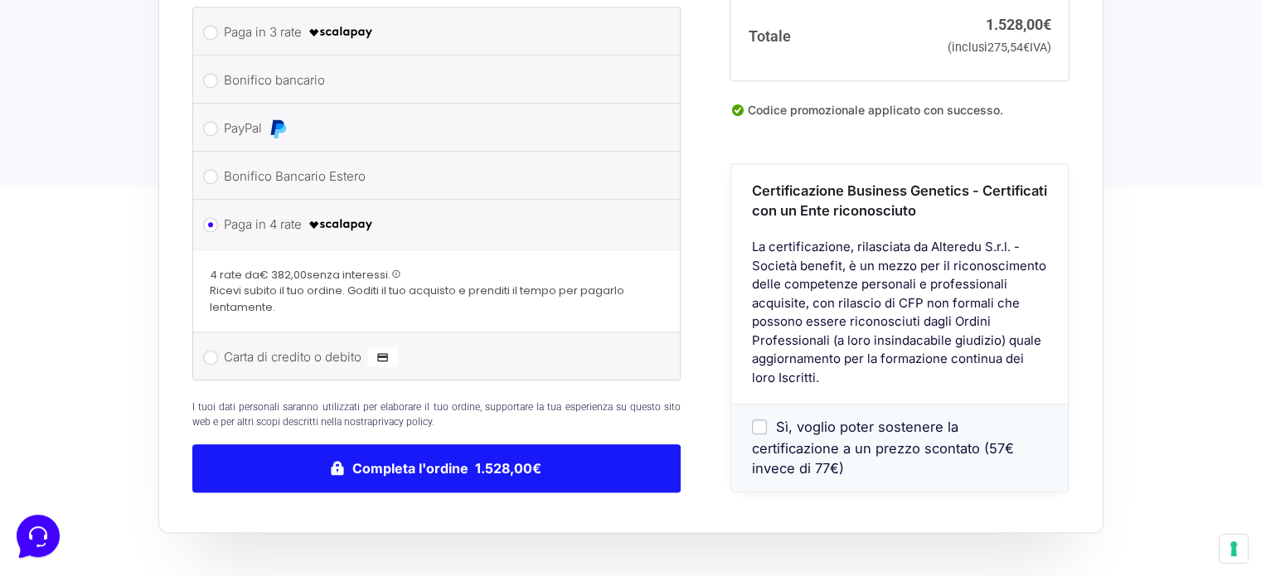
click at [493, 450] on button "Completa l'ordine 1.528,00€" at bounding box center [436, 468] width 489 height 48
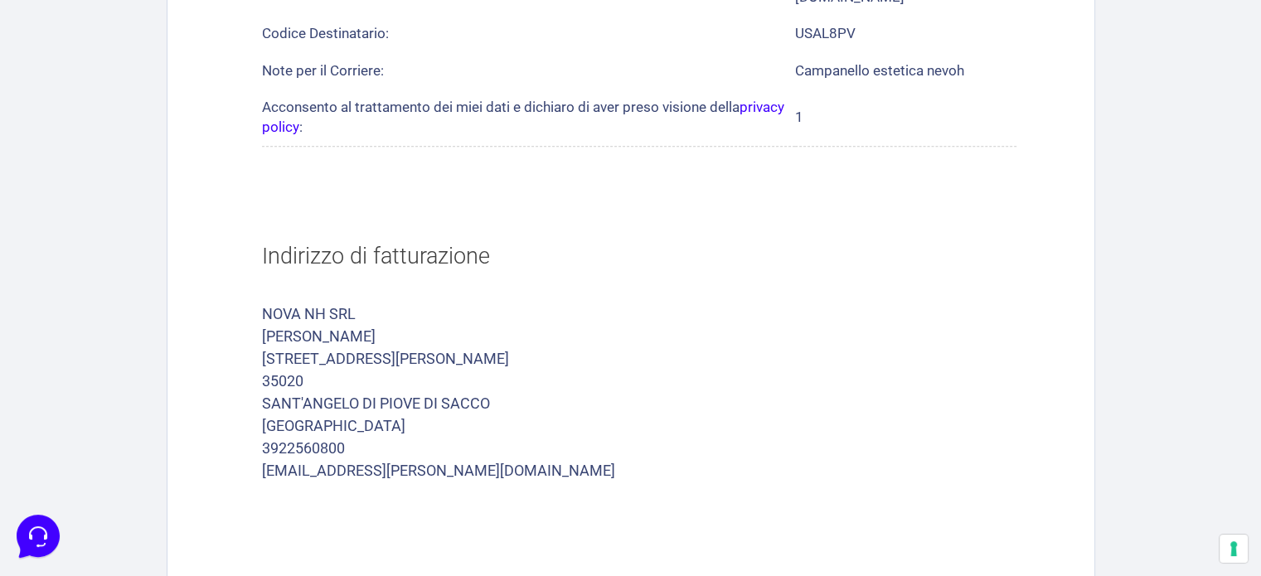
scroll to position [1542, 0]
